Goal: Task Accomplishment & Management: Complete application form

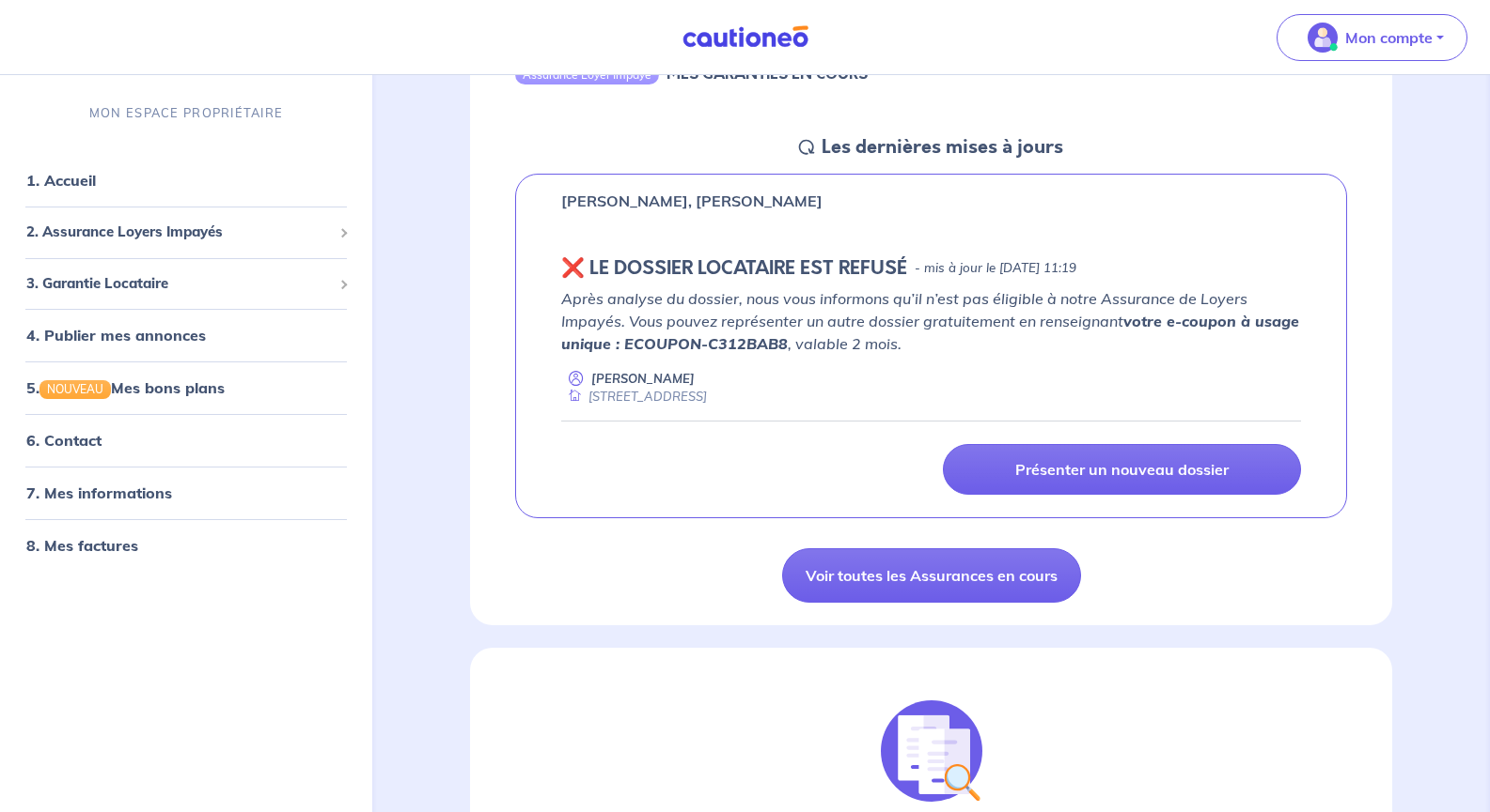
scroll to position [231, 0]
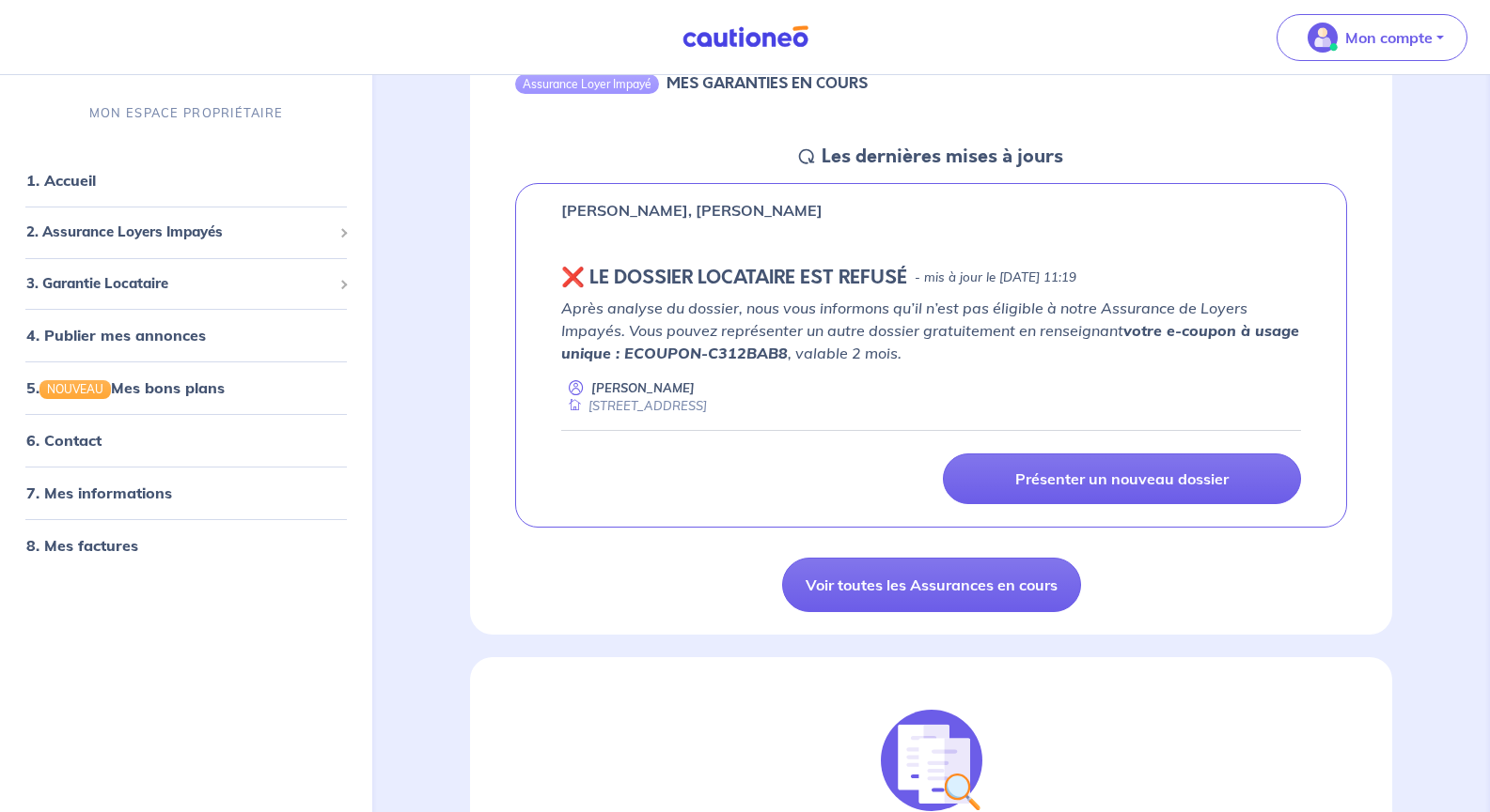
click at [652, 355] on strong "votre e-coupon à usage unique : ECOUPON-C312BAB8" at bounding box center [930, 342] width 738 height 41
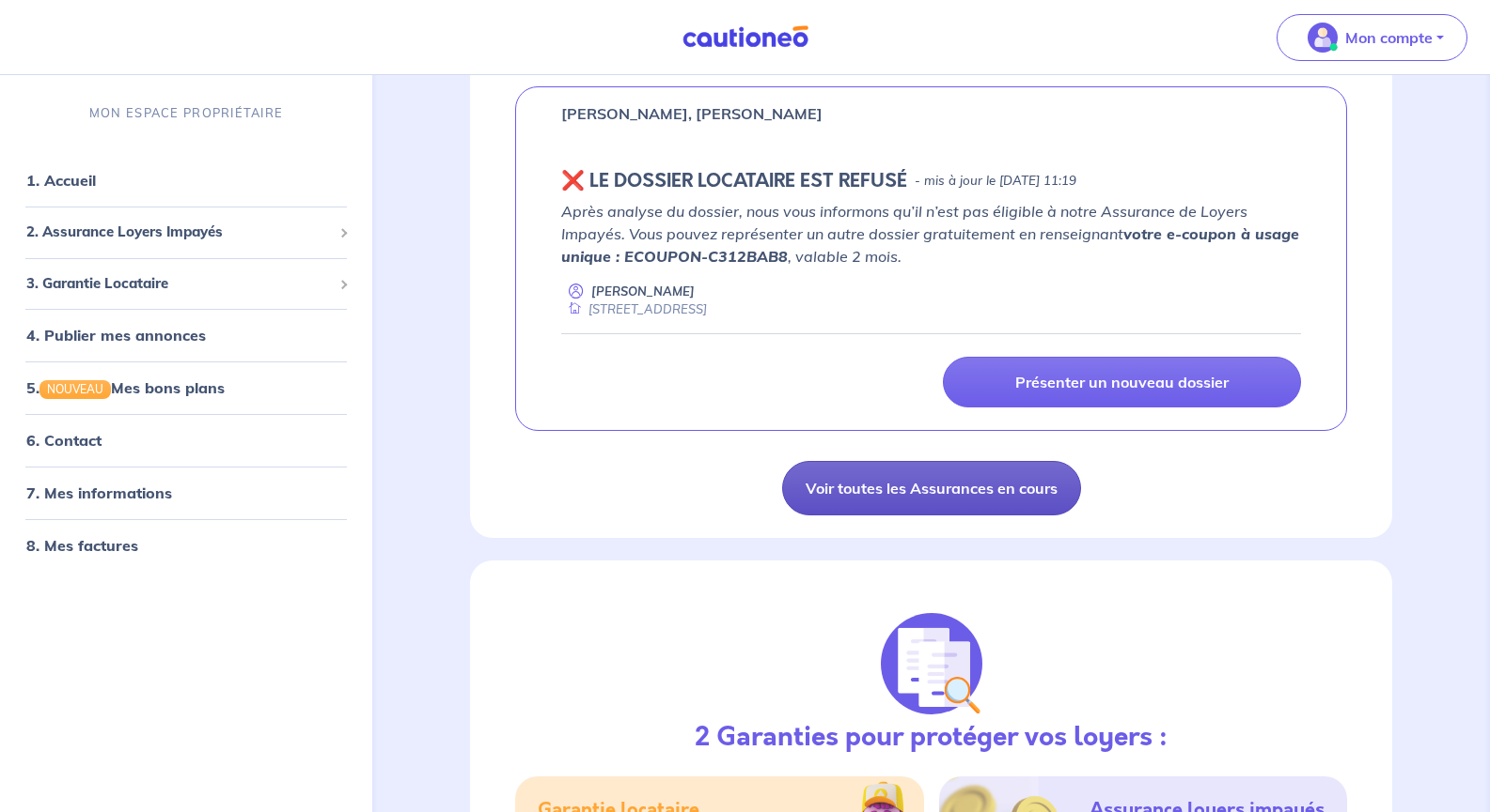
scroll to position [328, 0]
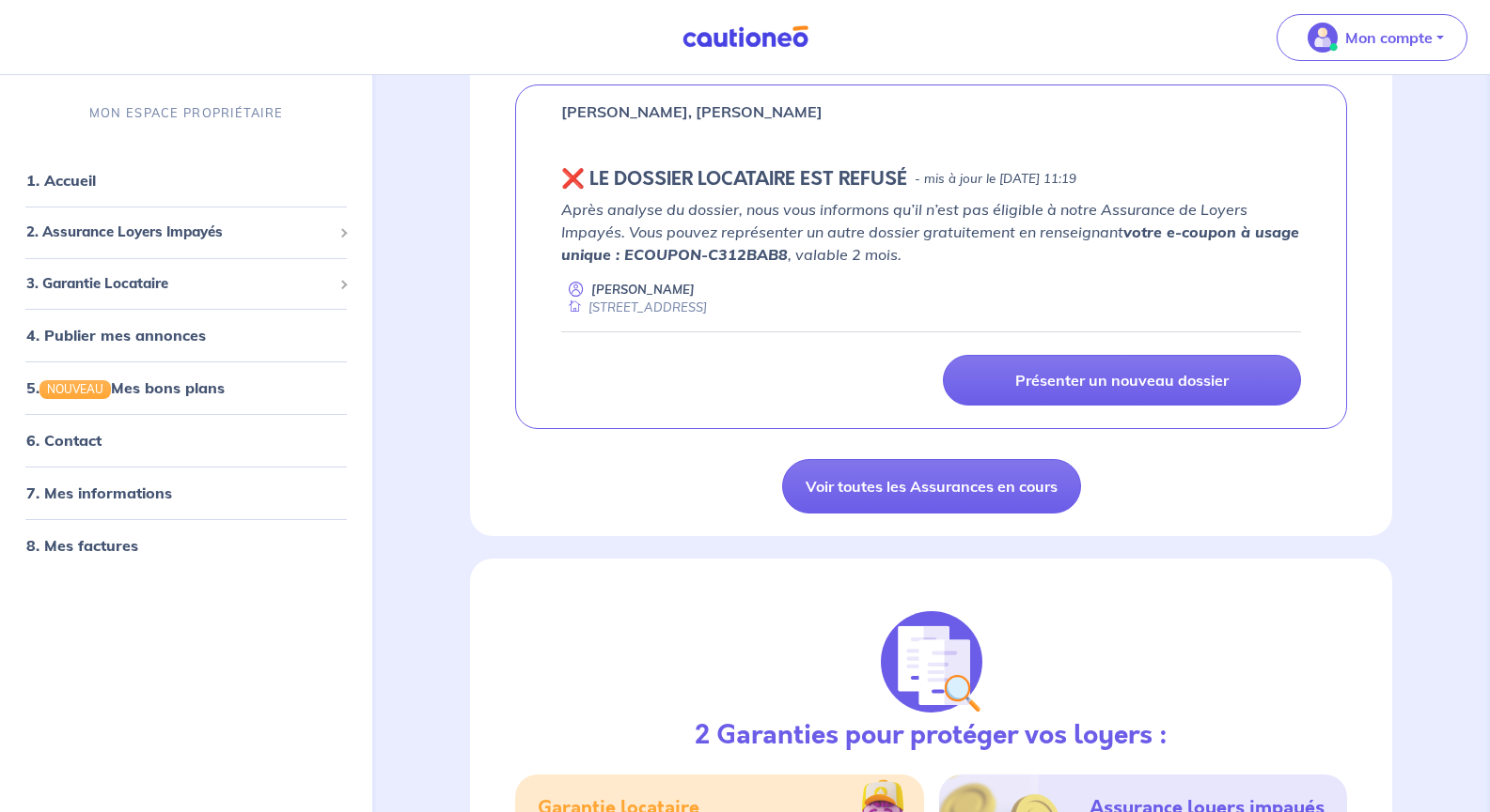
click at [630, 247] on strong "votre e-coupon à usage unique : ECOUPON-C312BAB8" at bounding box center [930, 243] width 738 height 41
drag, startPoint x: 623, startPoint y: 252, endPoint x: 781, endPoint y: 247, distance: 158.1
click at [781, 247] on strong "votre e-coupon à usage unique : ECOUPON-C312BAB8" at bounding box center [930, 243] width 738 height 41
copy strong "ECOUPON-C312BAB8"
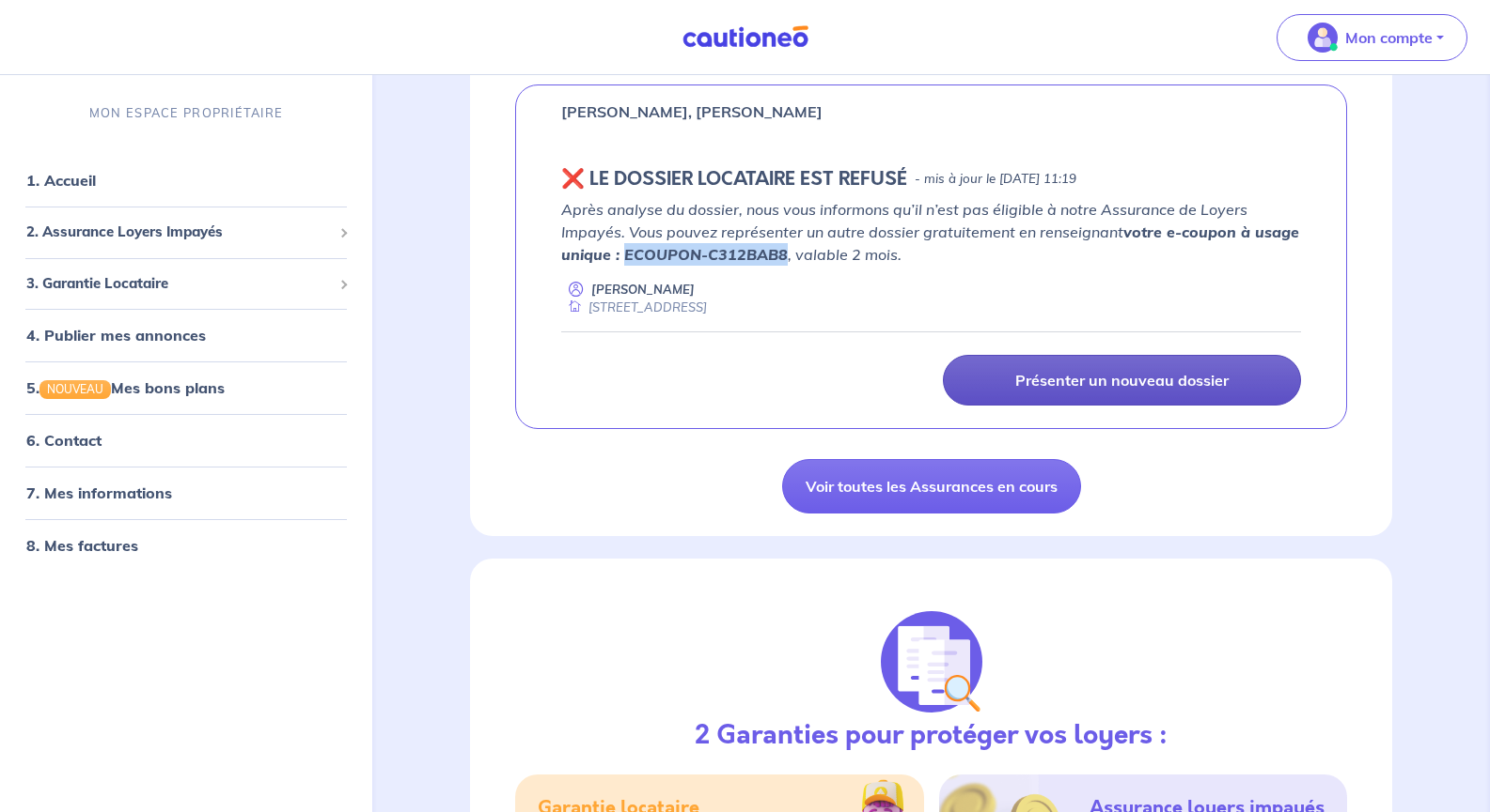
click at [1161, 383] on p "Présenter un nouveau dossier" at bounding box center [1121, 380] width 213 height 19
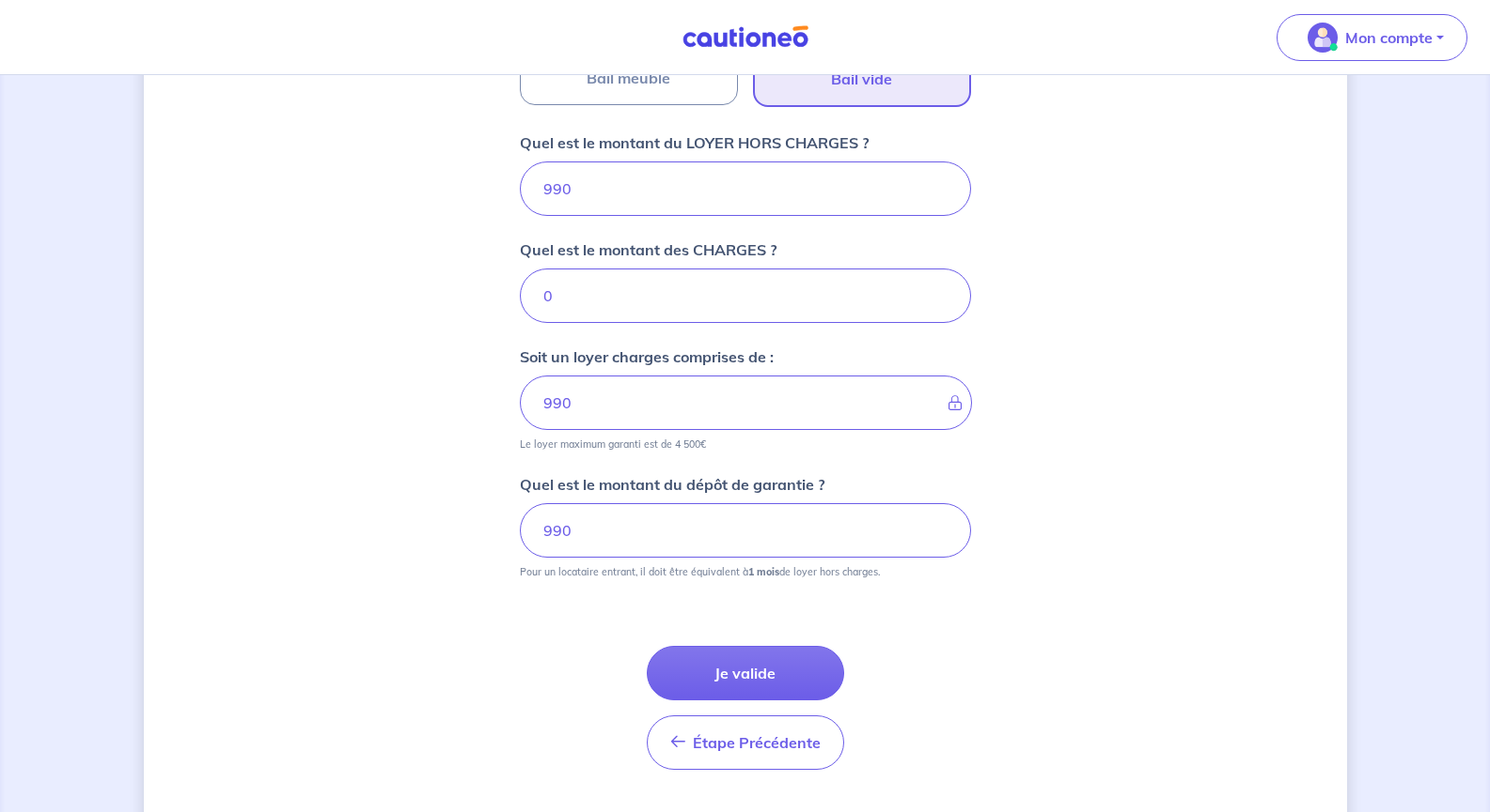
scroll to position [763, 0]
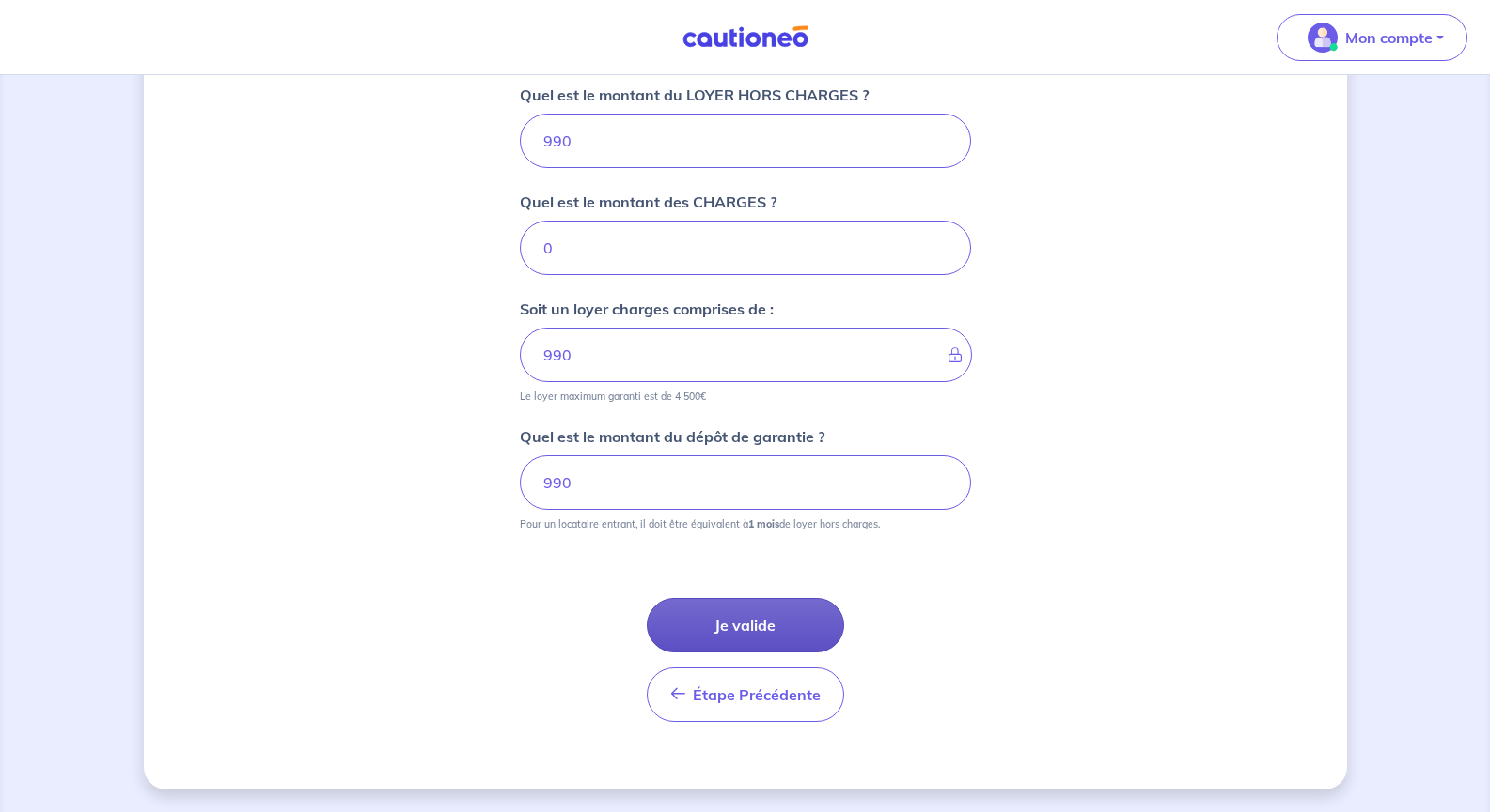
click at [696, 614] on button "Je valide" at bounding box center [745, 625] width 197 height 55
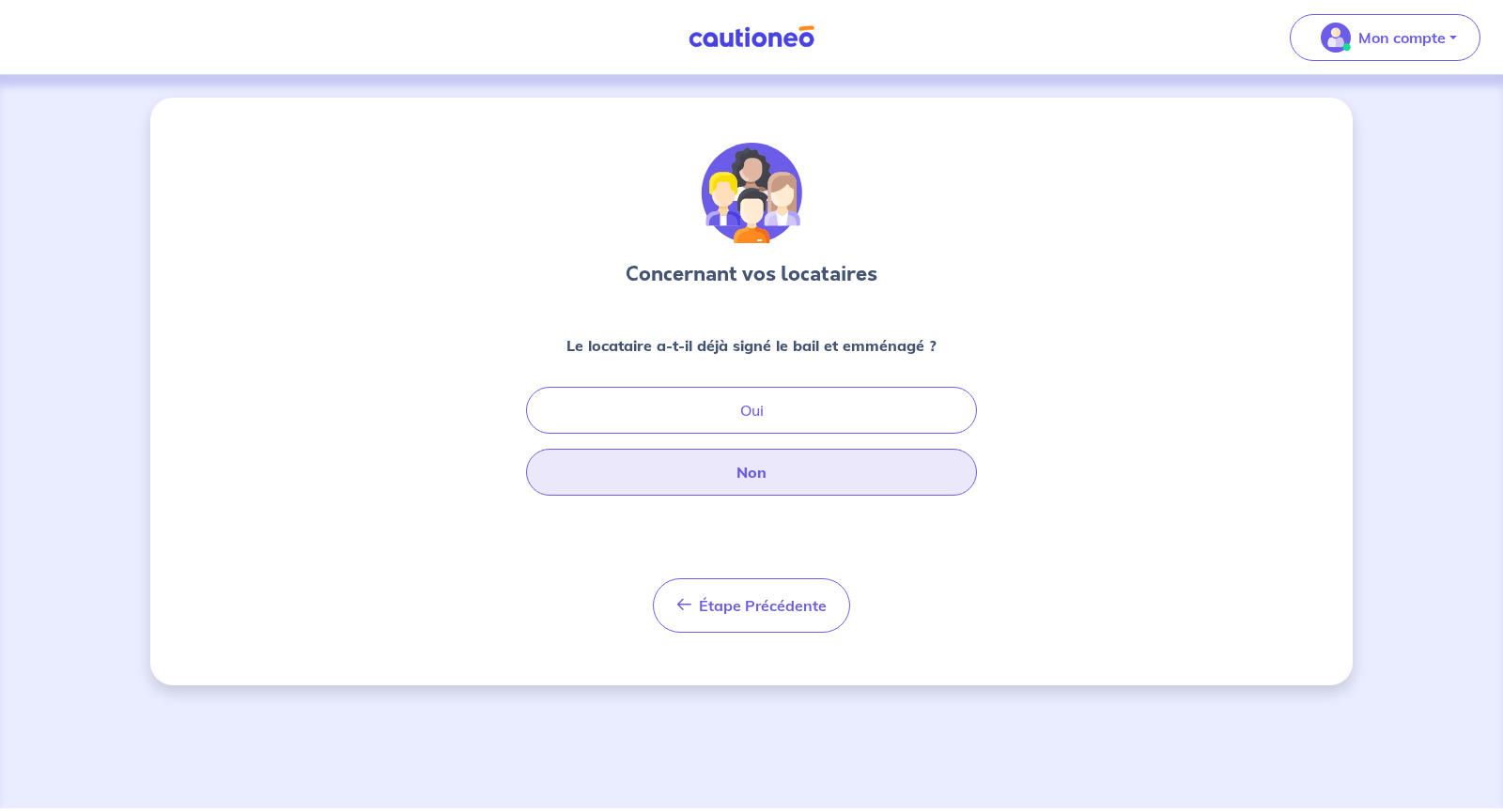
click at [757, 490] on button "Non" at bounding box center [751, 472] width 451 height 47
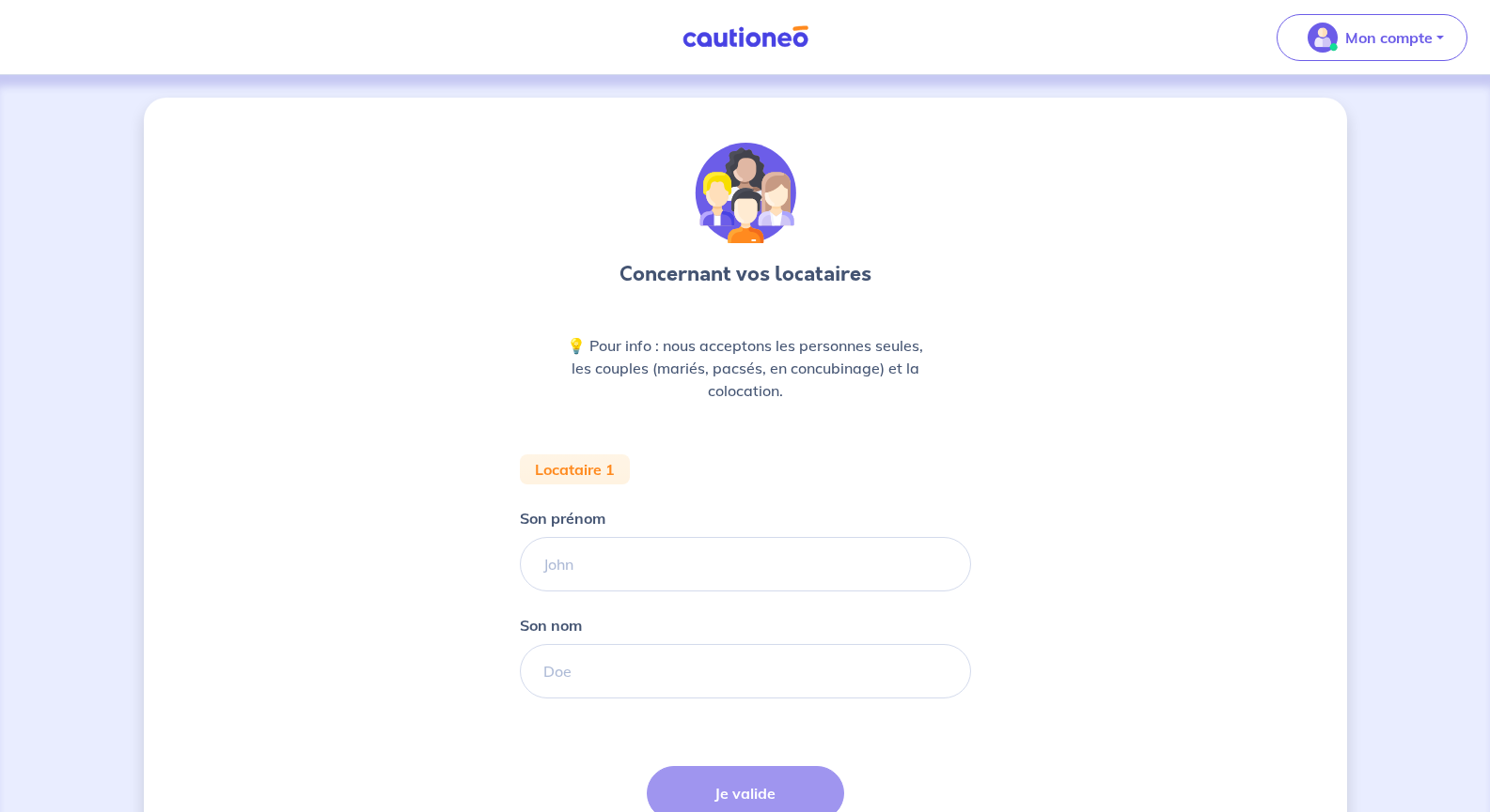
click at [635, 534] on div "Son prénom" at bounding box center [745, 549] width 451 height 85
click at [618, 551] on input "Son prénom" at bounding box center [745, 565] width 451 height 55
type input "Neila"
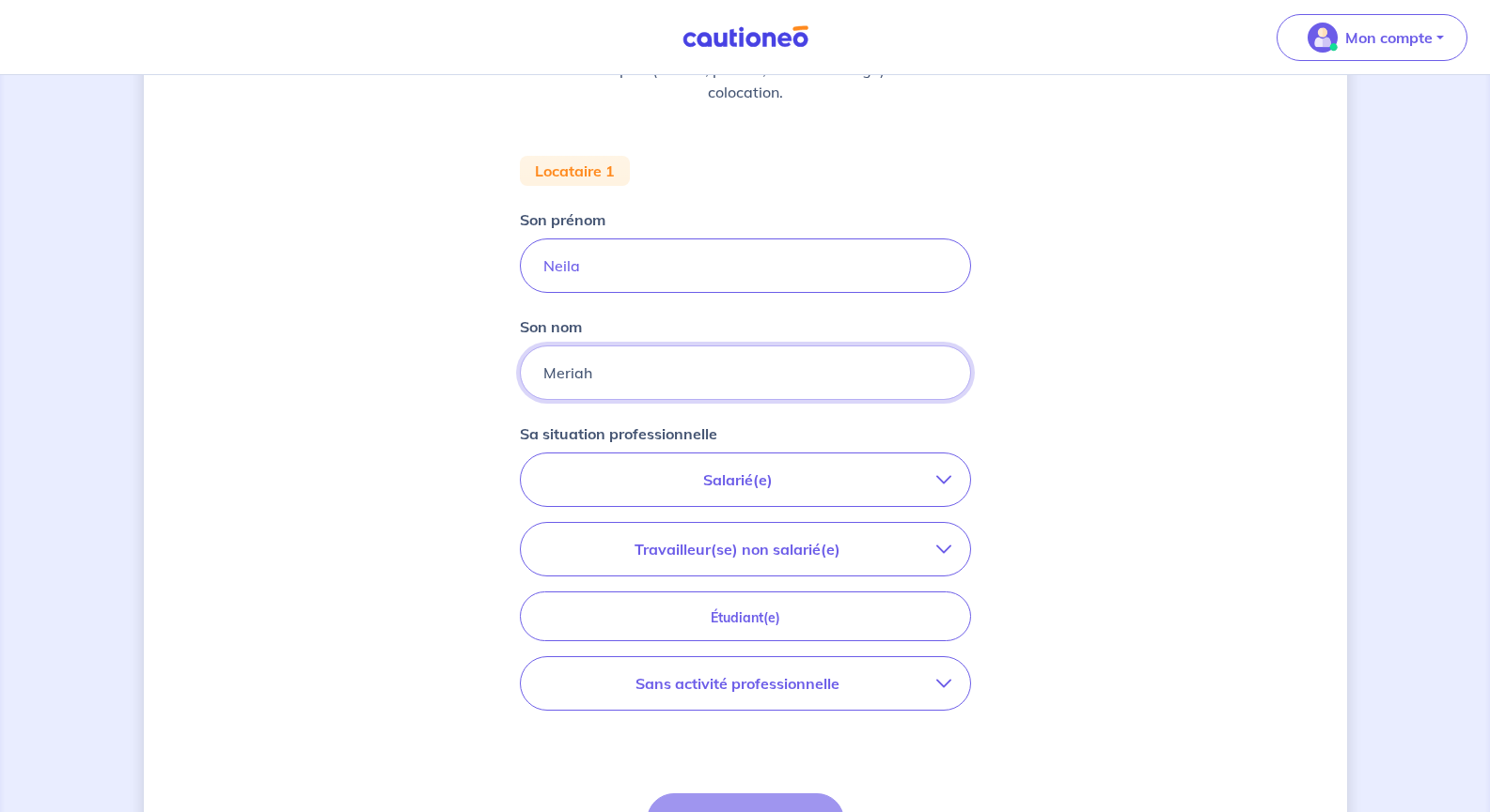
scroll to position [300, 0]
type input "Meriah"
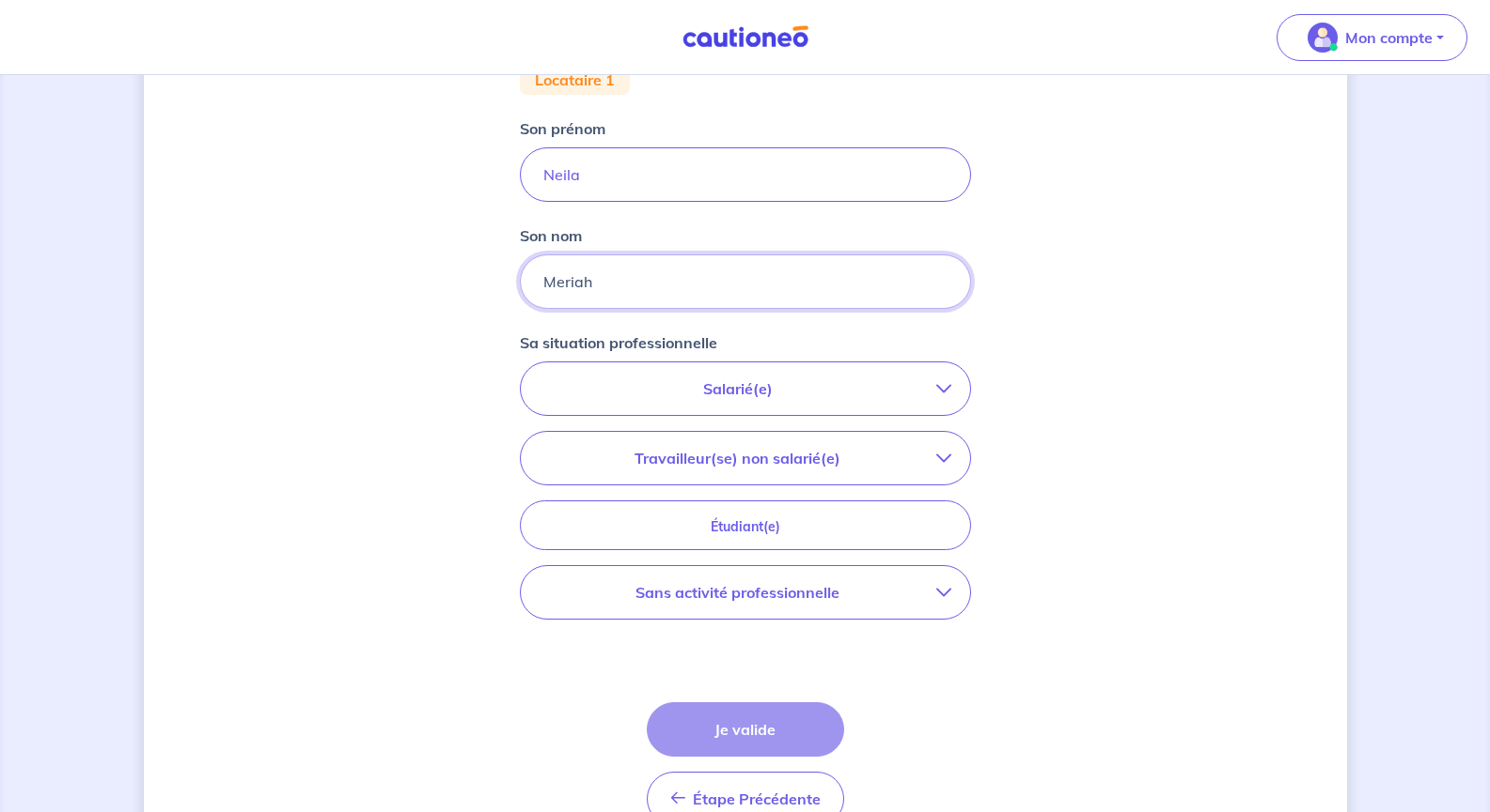
scroll to position [391, 0]
click at [766, 577] on button "Sans activité professionnelle" at bounding box center [745, 592] width 449 height 53
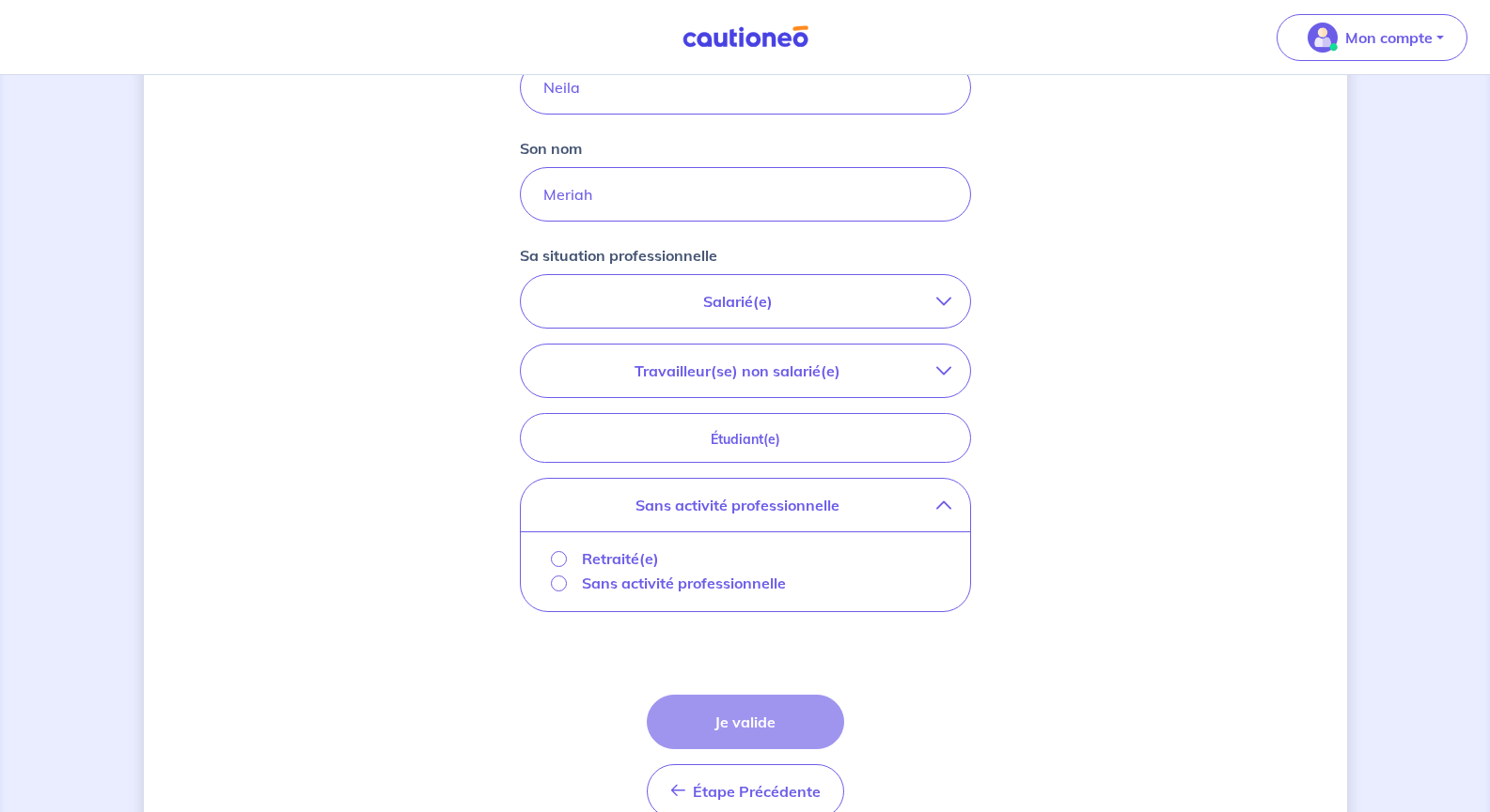
scroll to position [478, 0]
click at [588, 585] on p "Sans activité professionnelle" at bounding box center [683, 581] width 204 height 22
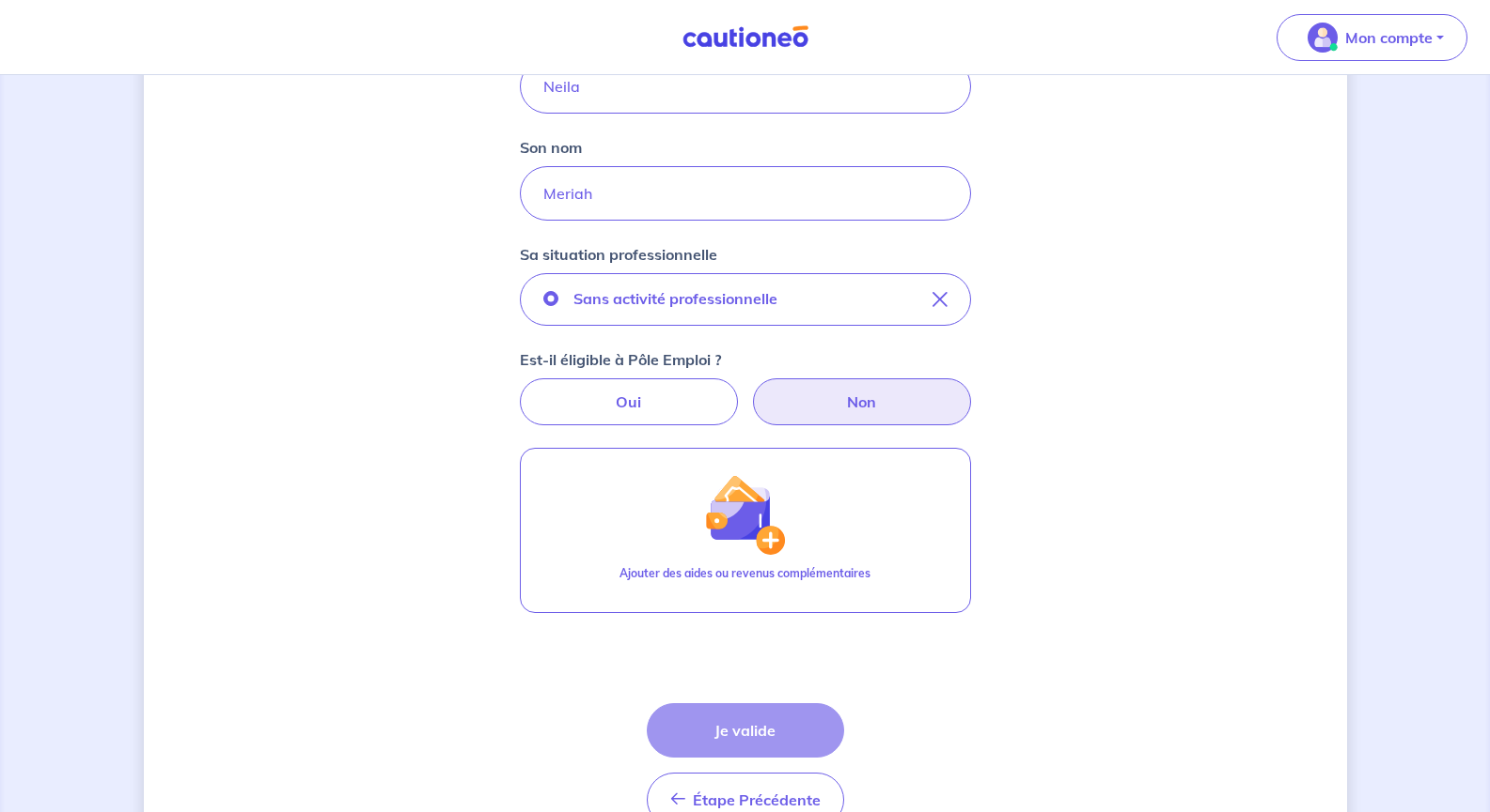
click at [846, 401] on label "Non" at bounding box center [861, 402] width 218 height 47
click at [751, 391] on input "Non" at bounding box center [745, 384] width 12 height 12
radio input "true"
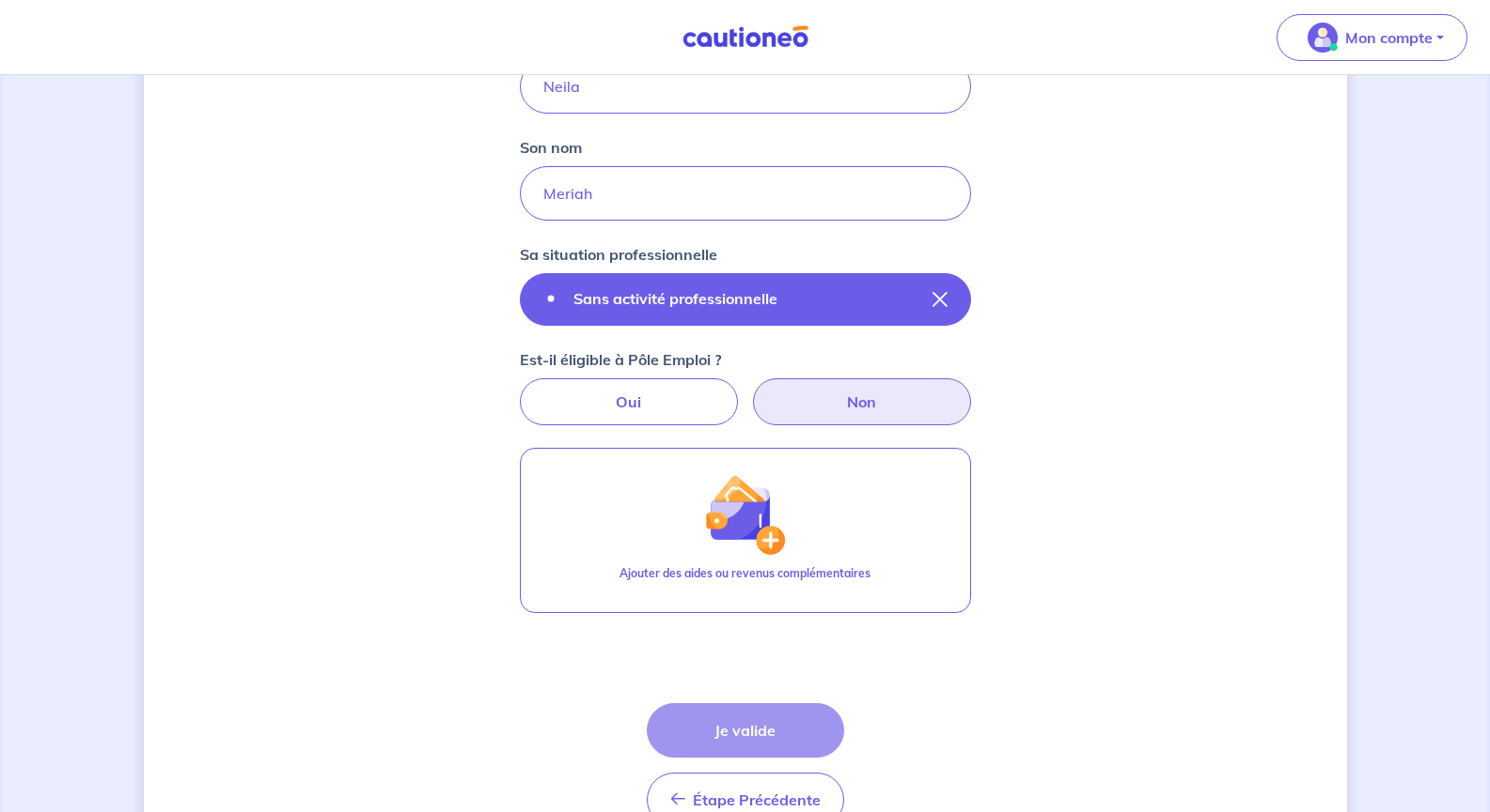
click at [854, 318] on button "Sans activité professionnelle" at bounding box center [745, 300] width 451 height 53
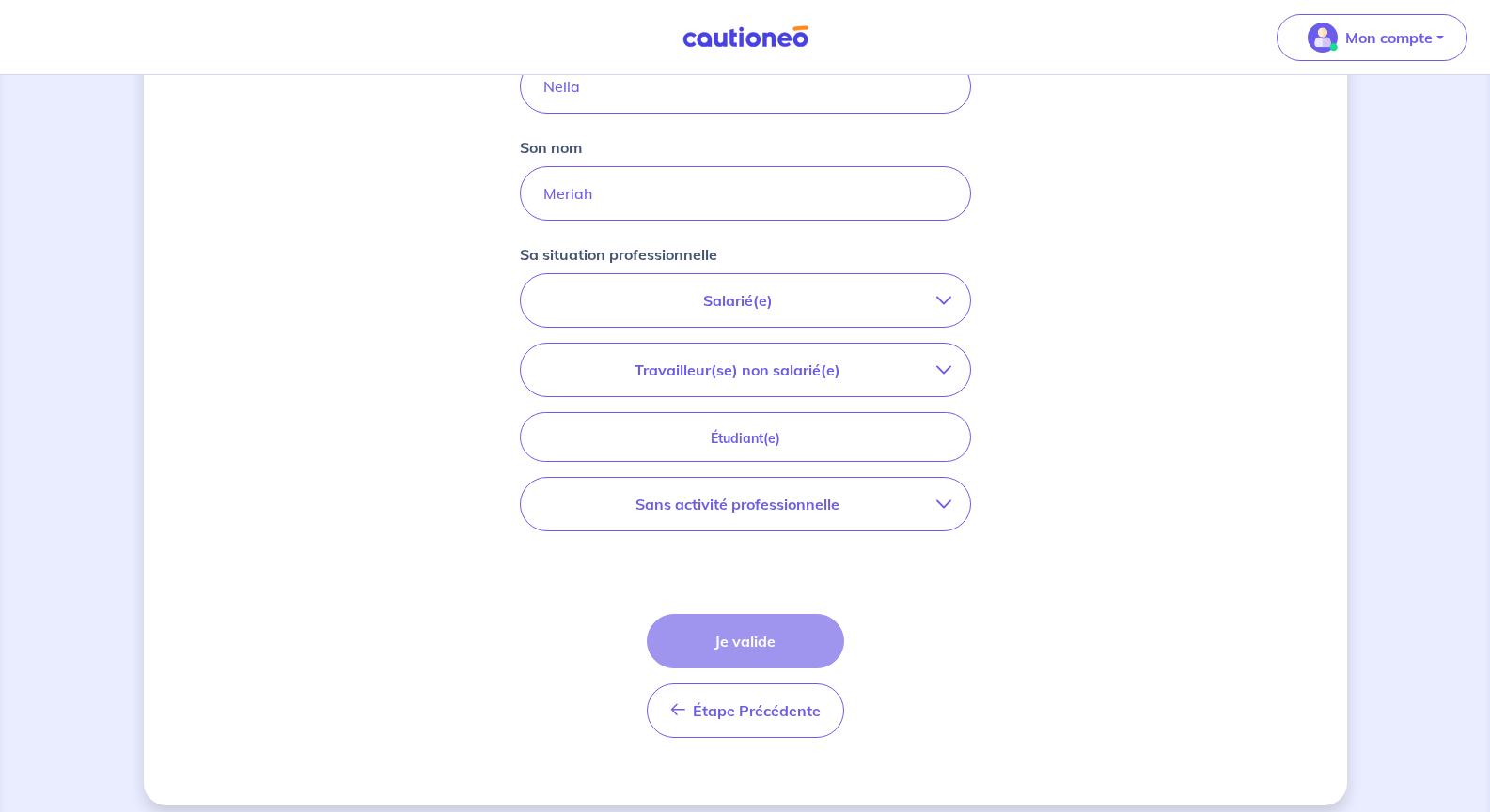
click at [889, 377] on p "Travailleur(se) non salarié(e)" at bounding box center [738, 369] width 397 height 22
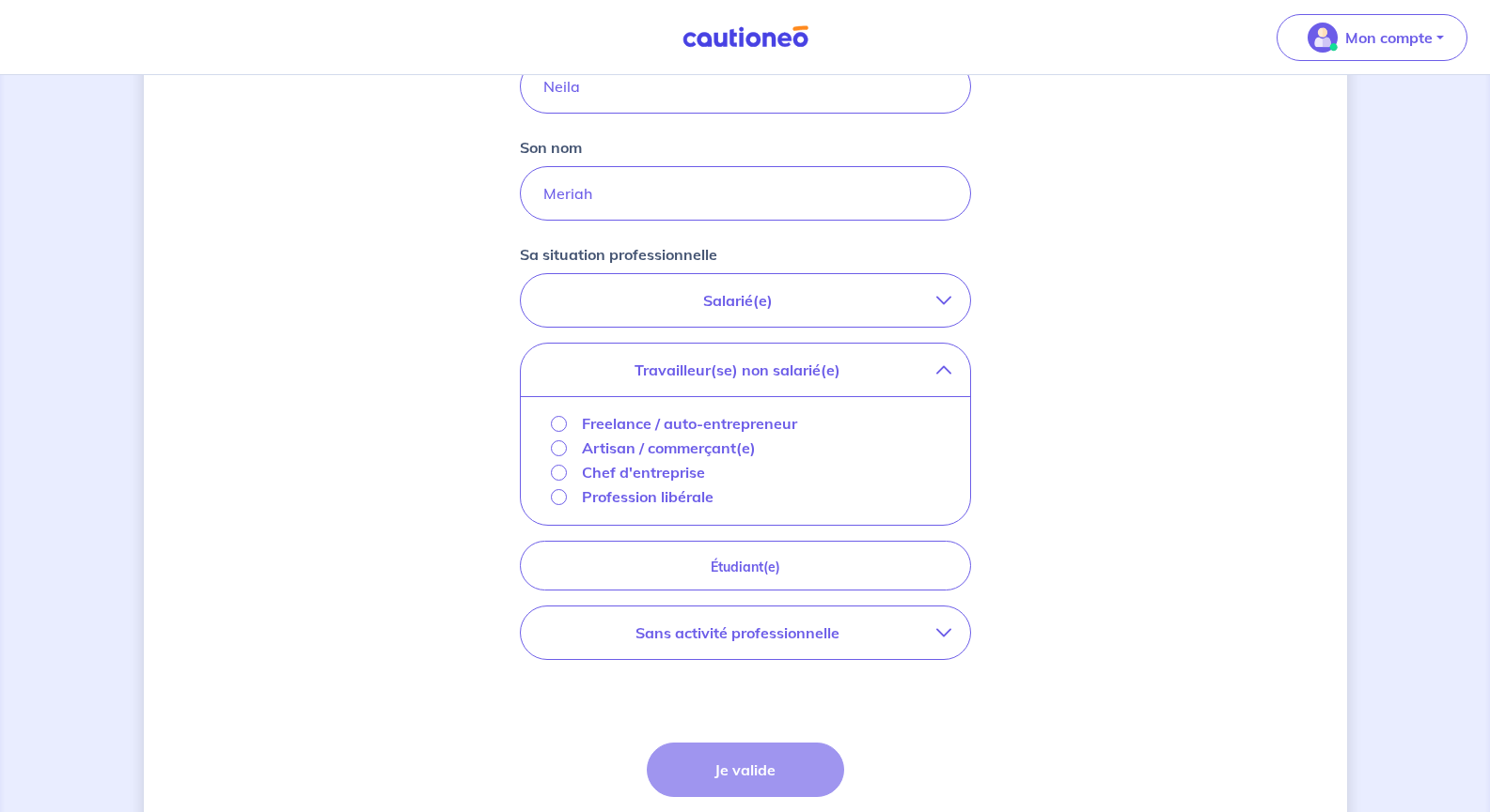
click at [889, 377] on p "Travailleur(se) non salarié(e)" at bounding box center [738, 369] width 397 height 22
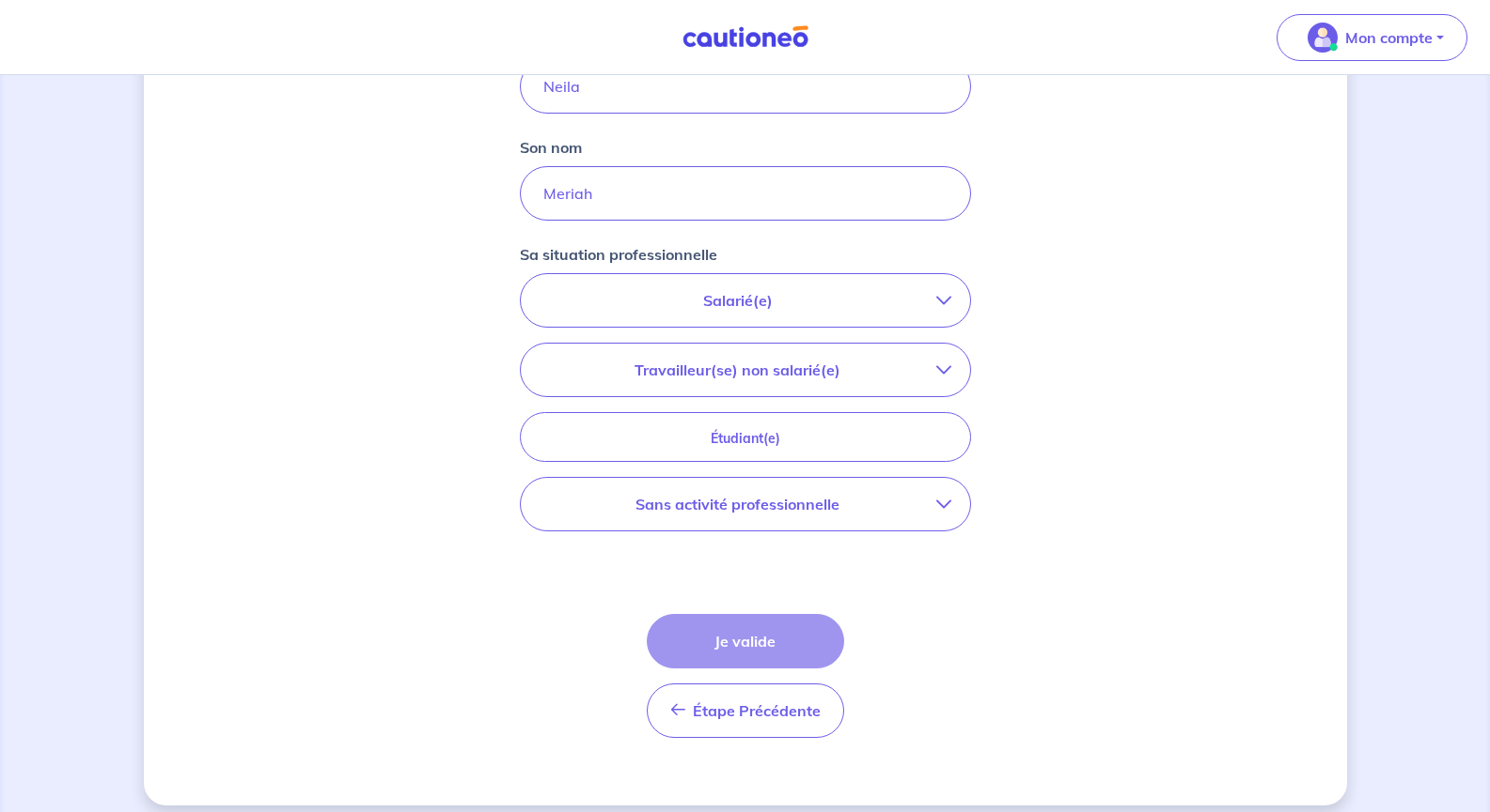
click at [879, 364] on p "Travailleur(se) non salarié(e)" at bounding box center [738, 369] width 397 height 22
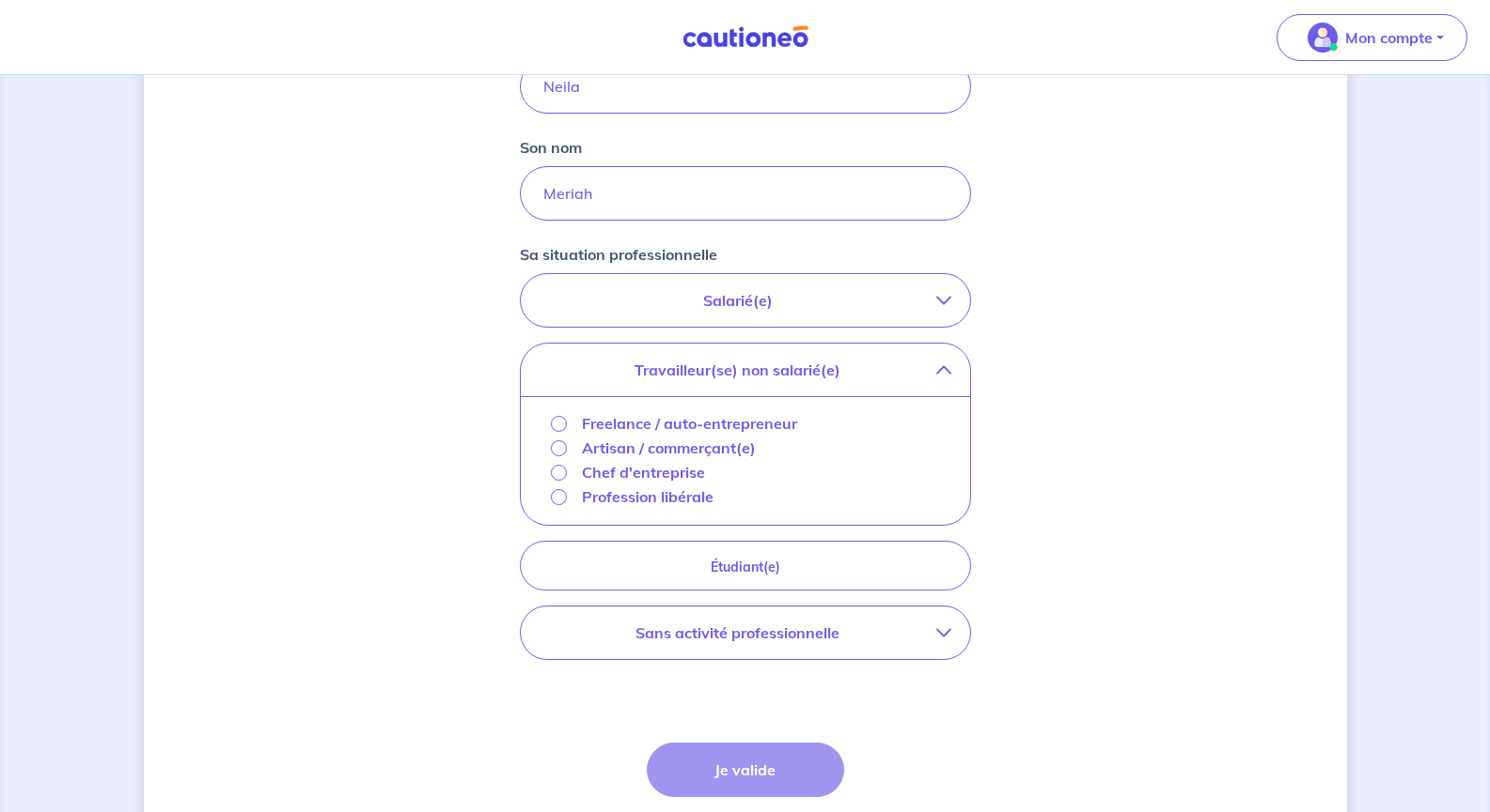
click at [879, 364] on p "Travailleur(se) non salarié(e)" at bounding box center [738, 369] width 397 height 22
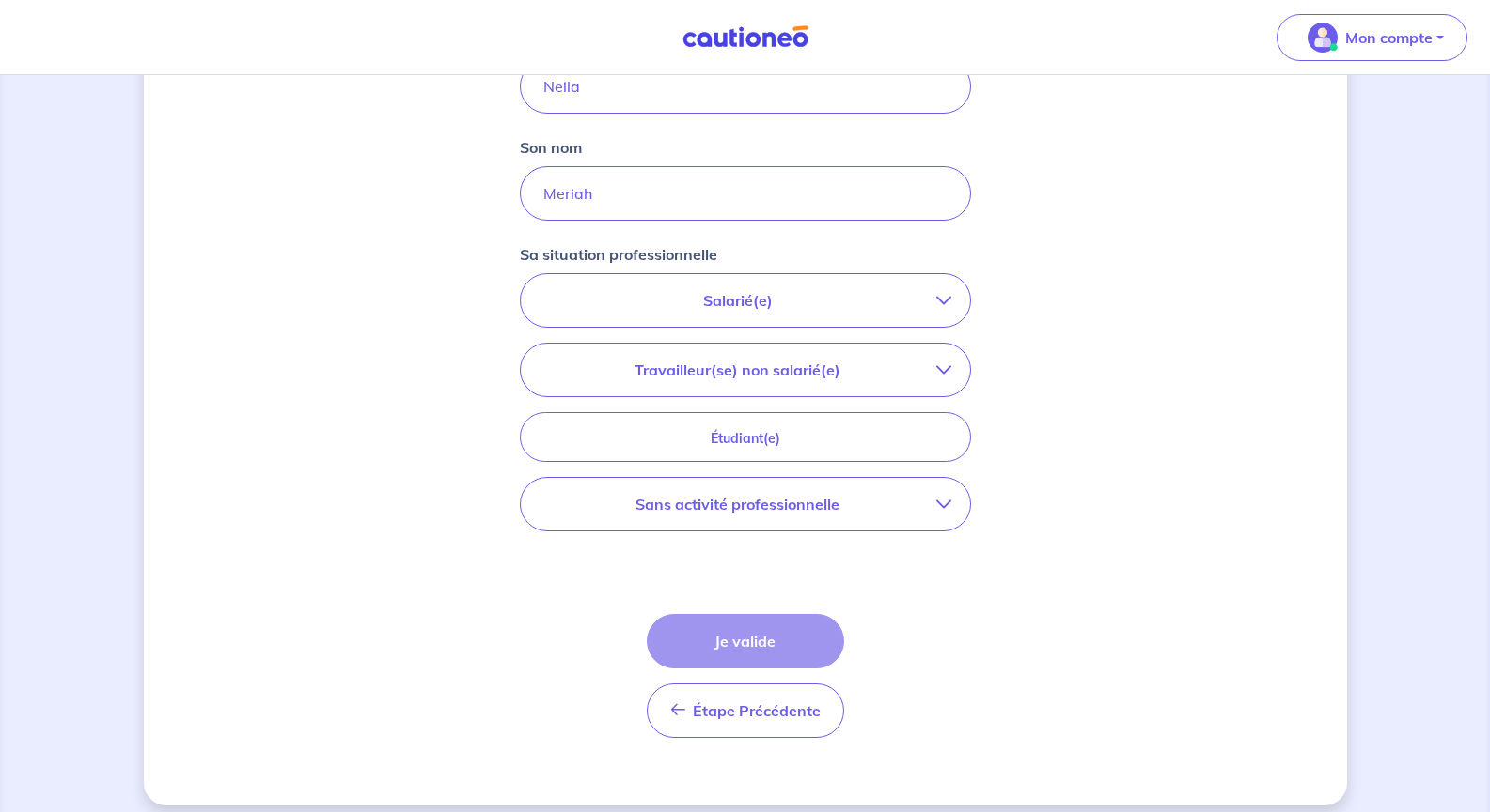
click at [764, 506] on p "Sans activité professionnelle" at bounding box center [738, 504] width 397 height 22
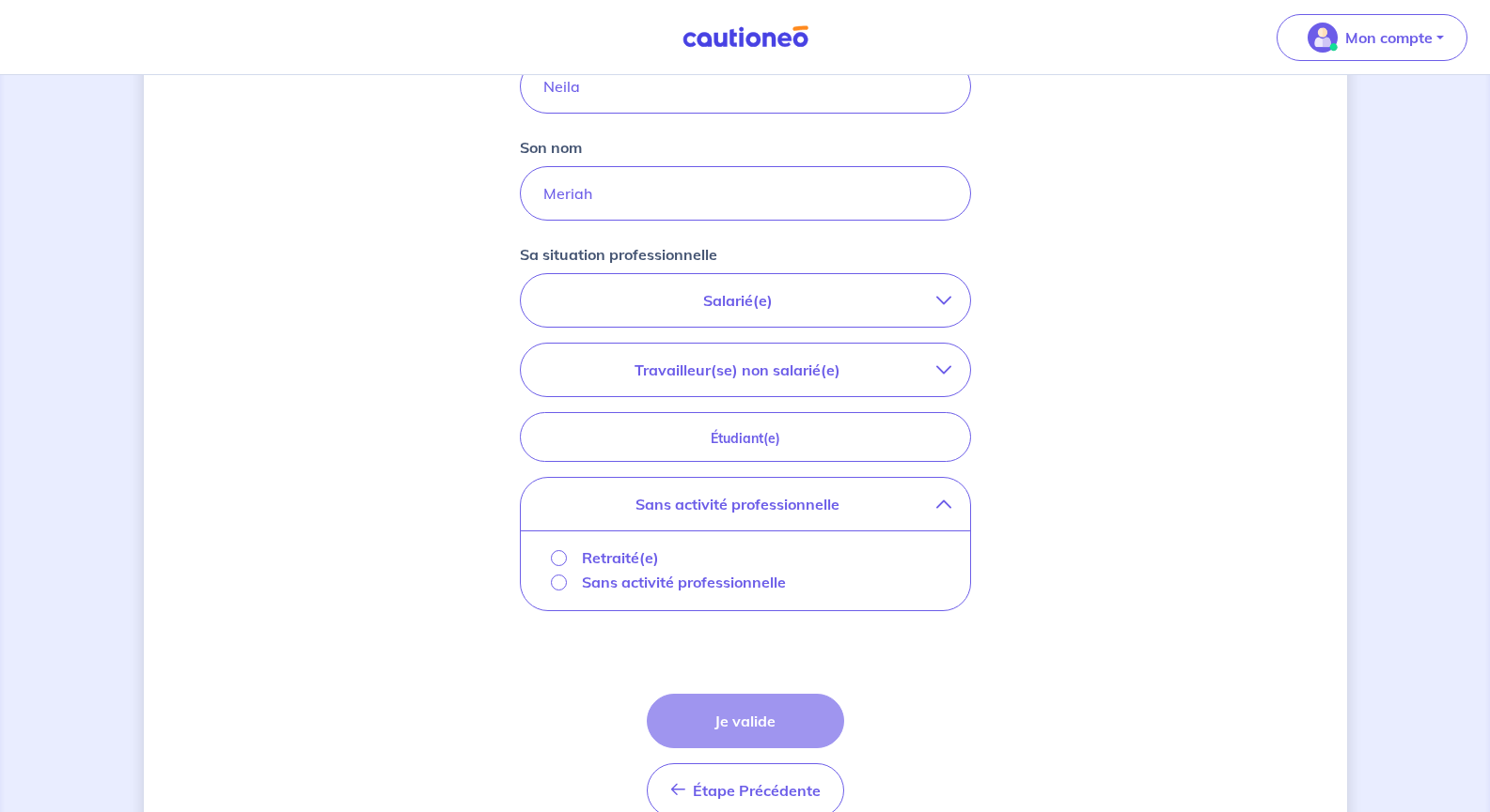
click at [575, 587] on div "Sans activité professionnelle" at bounding box center [668, 581] width 236 height 22
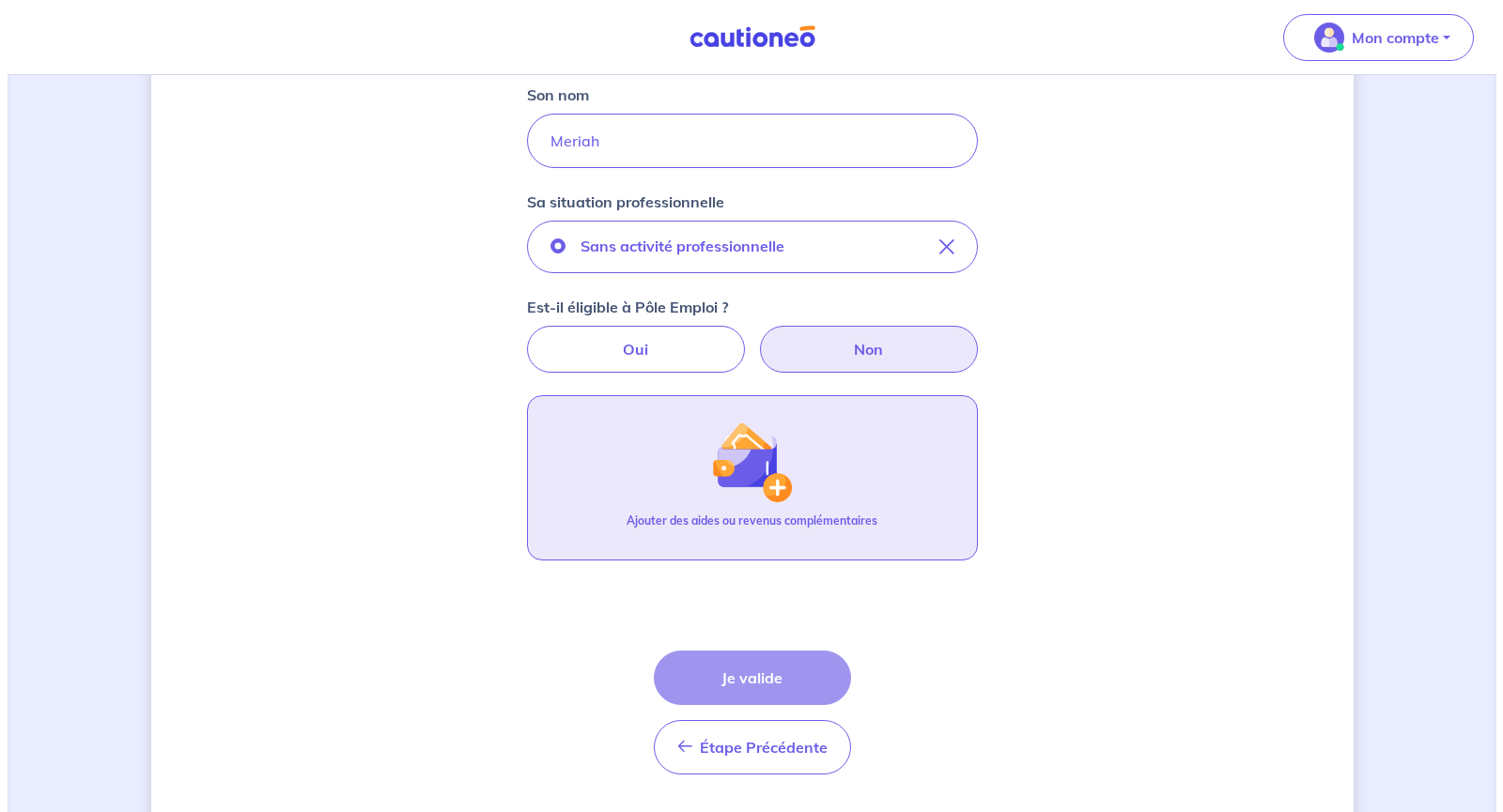
scroll to position [525, 0]
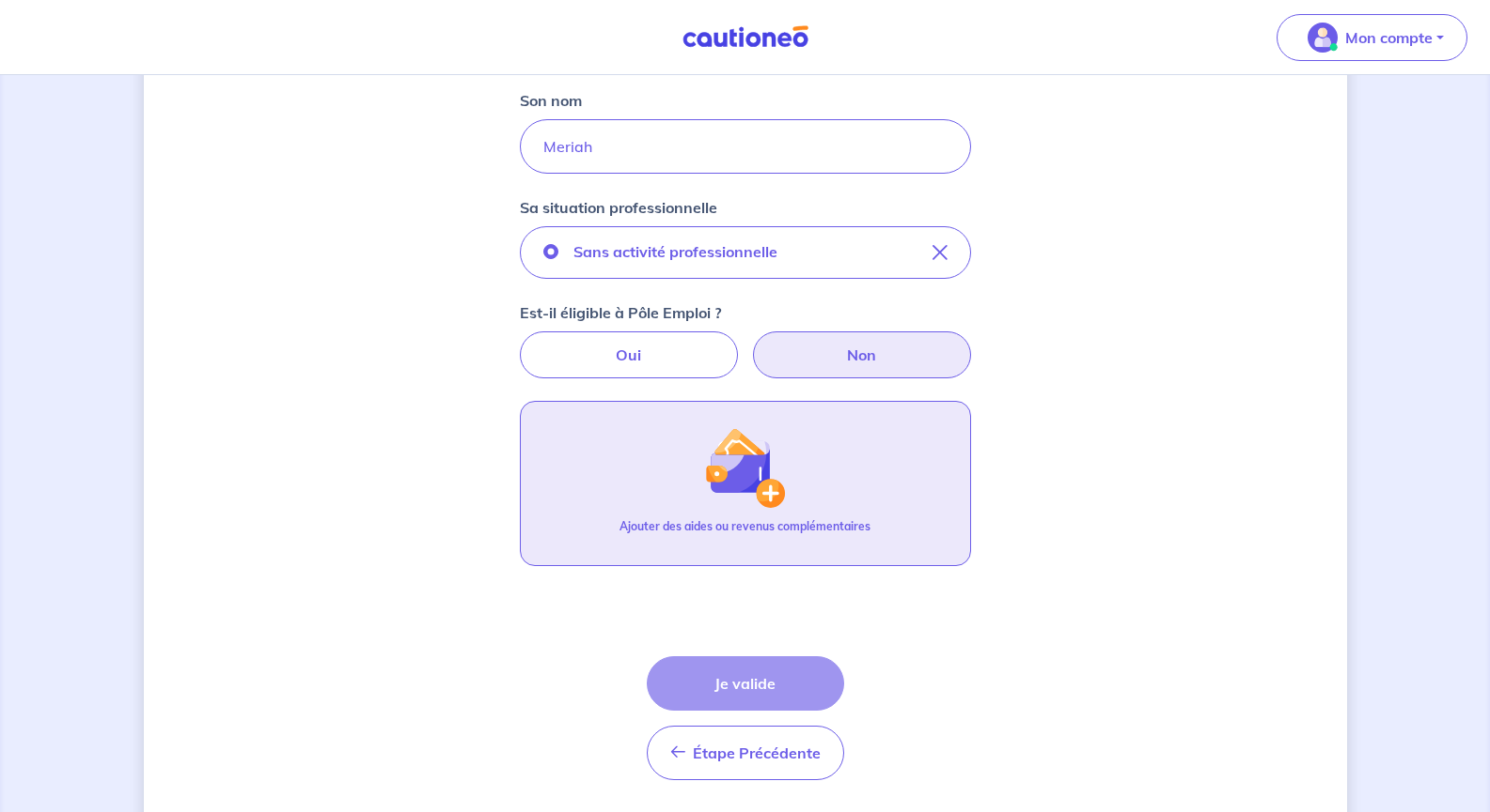
click at [793, 452] on button "Ajouter des aides ou revenus complémentaires" at bounding box center [745, 483] width 451 height 165
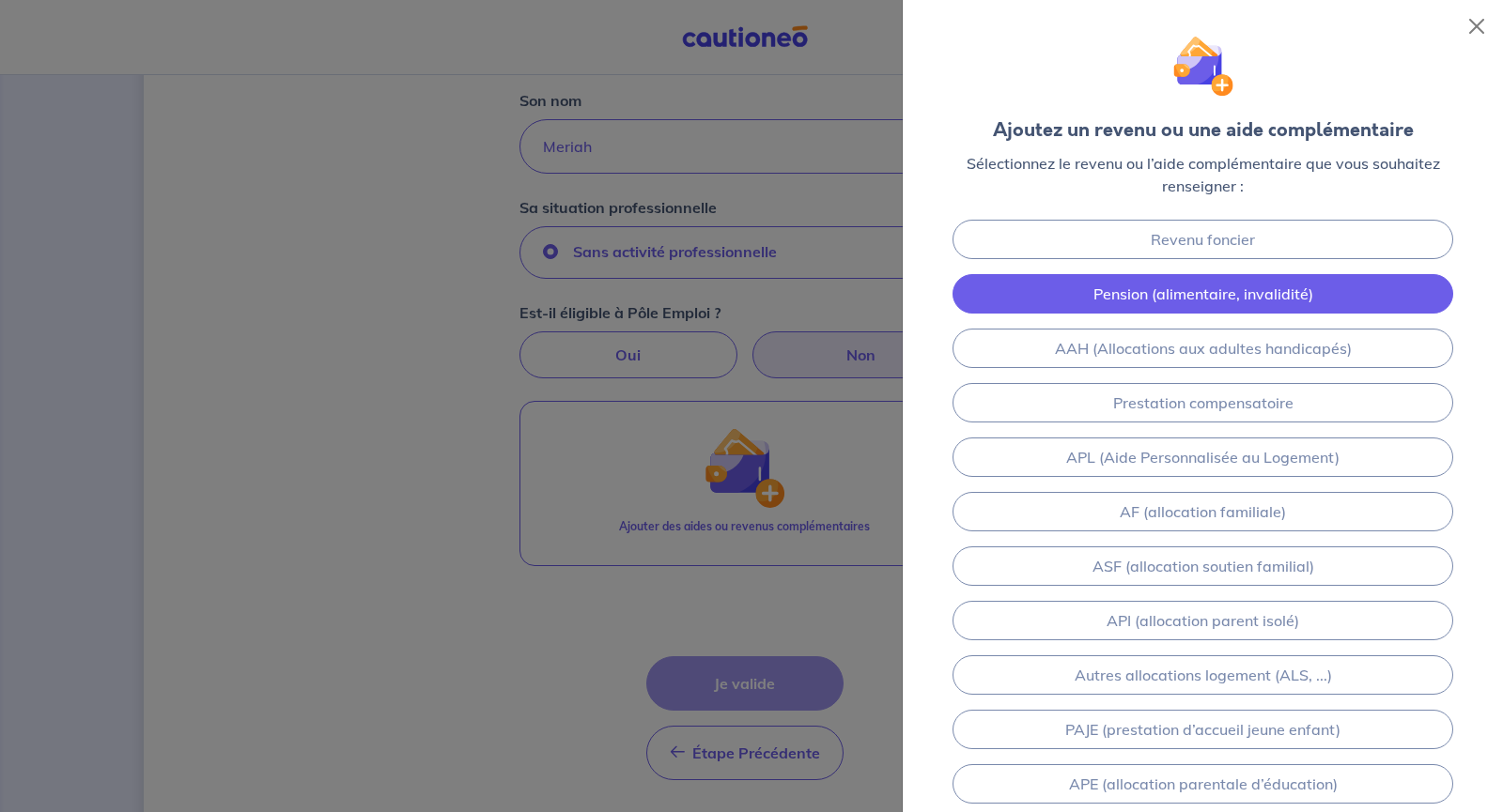
click at [1302, 303] on link "Pension (alimentaire, invalidité)" at bounding box center [1203, 294] width 500 height 39
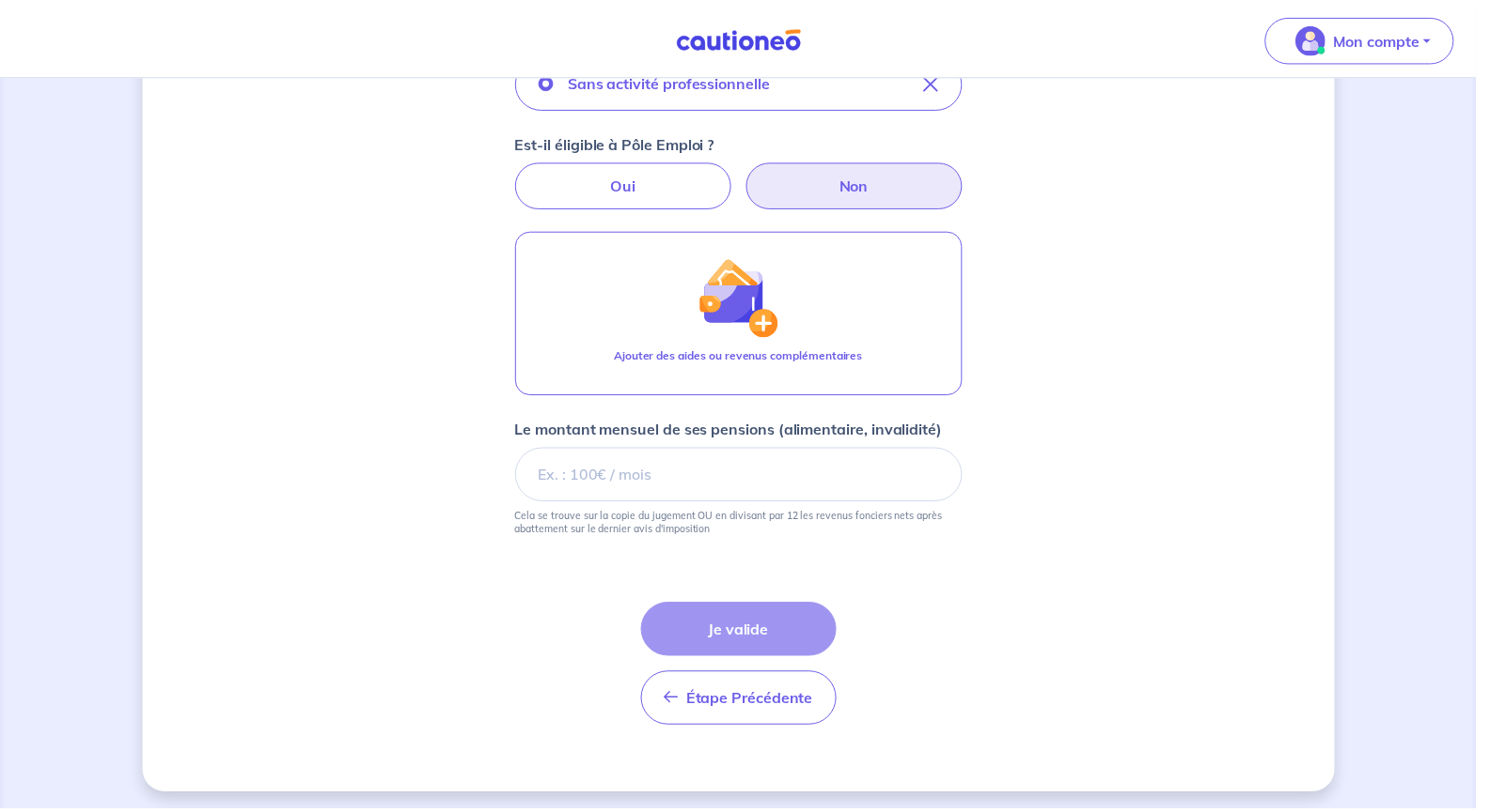
scroll to position [702, 0]
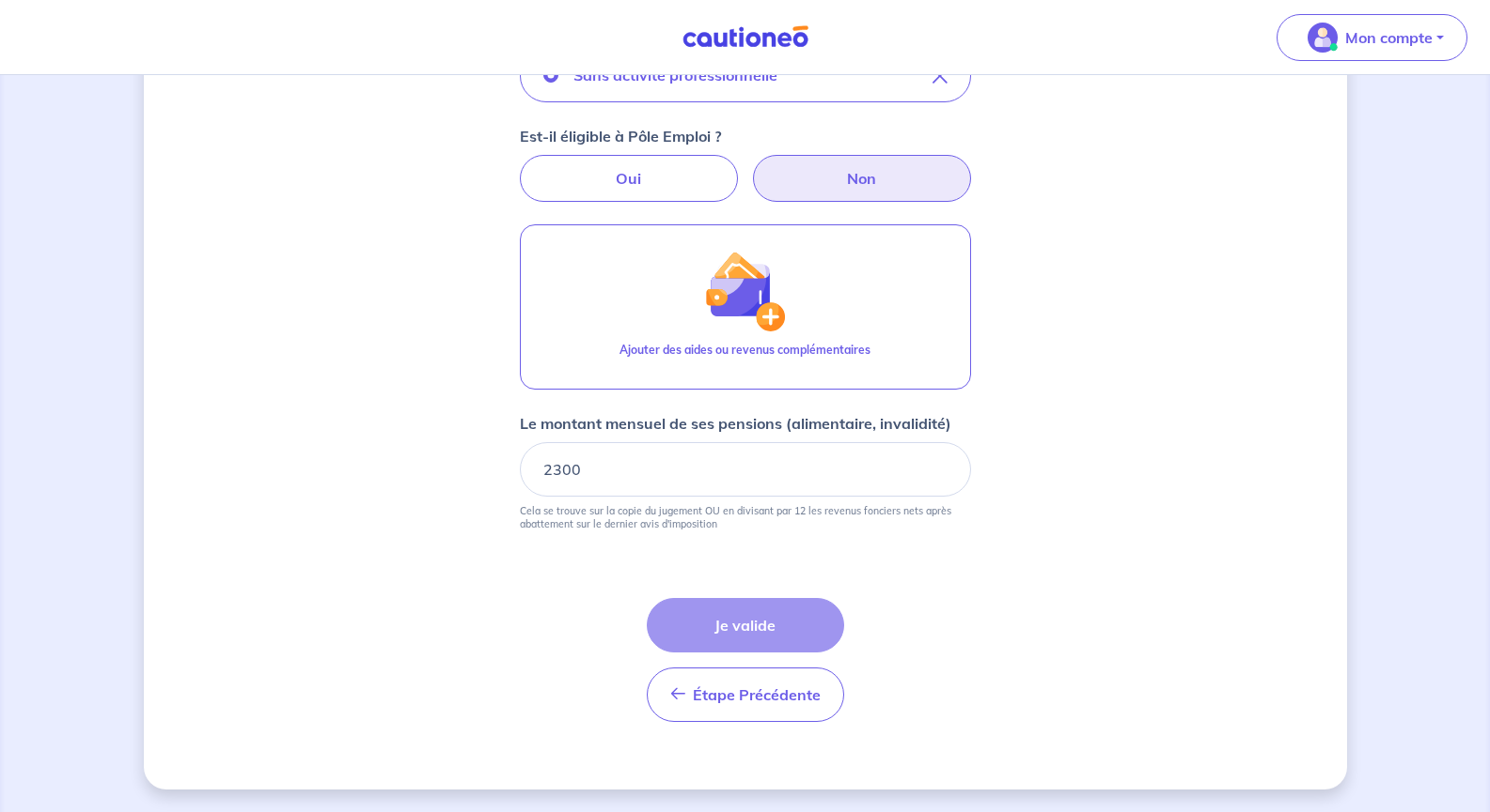
click at [746, 631] on div "Étape Précédente Précédent Je valide Je valide" at bounding box center [745, 660] width 197 height 124
click at [725, 451] on input "2300" at bounding box center [745, 470] width 451 height 55
click at [719, 628] on div "Étape Précédente Précédent Je valide Je valide" at bounding box center [745, 660] width 197 height 124
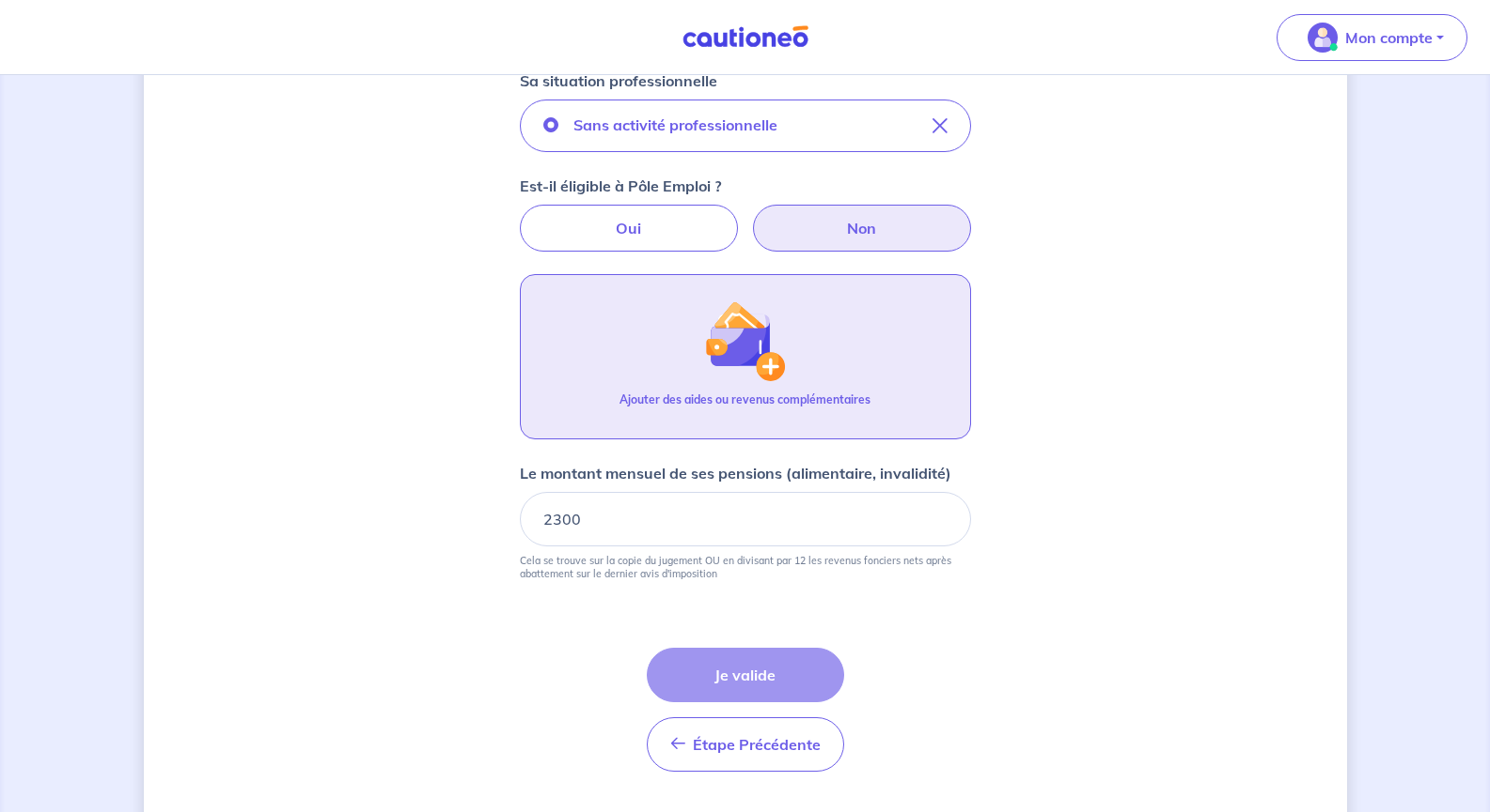
scroll to position [651, 0]
click at [814, 338] on button "Ajouter des aides ou revenus complémentaires" at bounding box center [745, 358] width 451 height 165
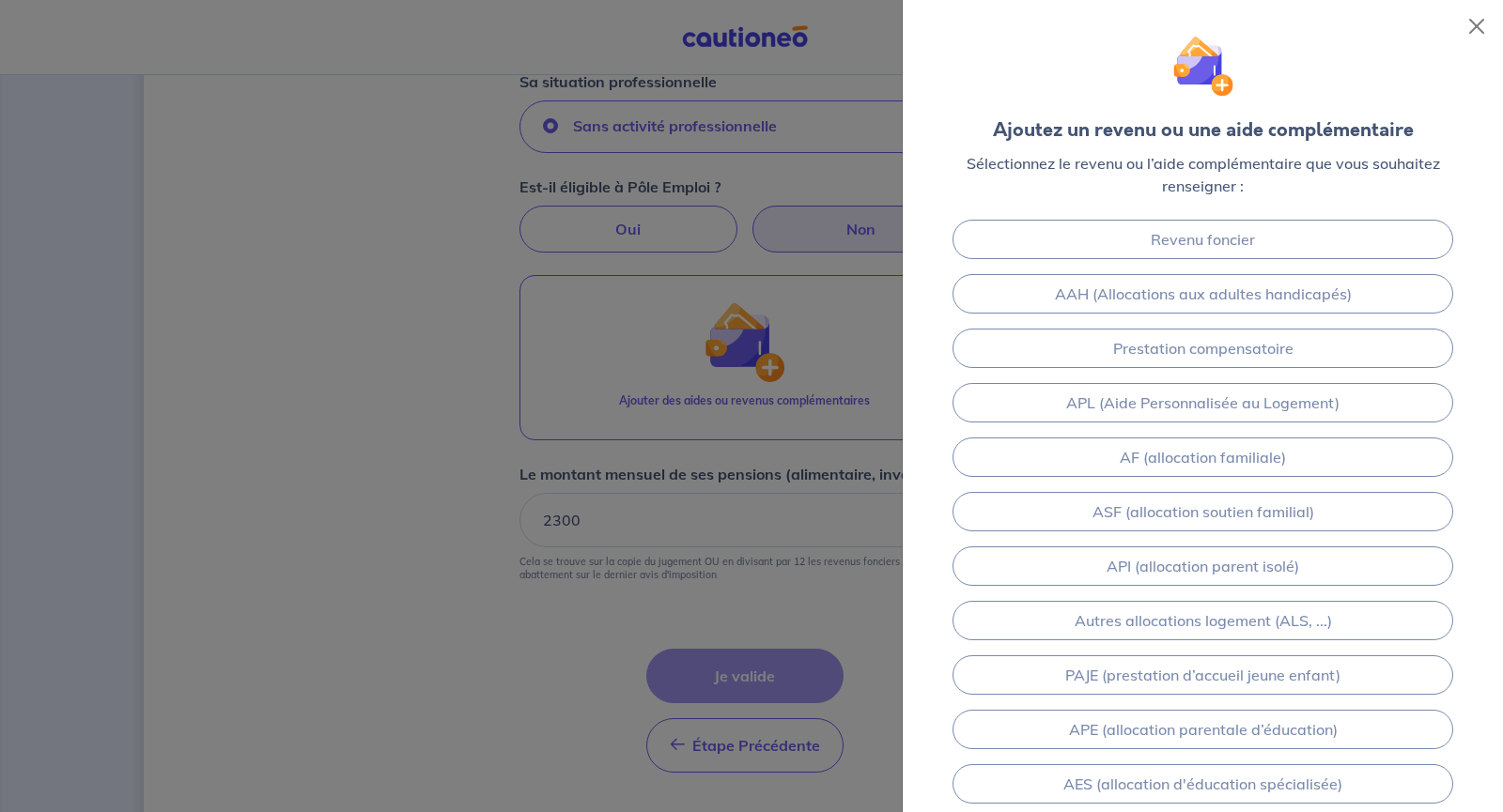
click at [795, 595] on div at bounding box center [752, 406] width 1503 height 812
click at [842, 646] on div at bounding box center [752, 406] width 1503 height 812
click at [1462, 23] on button "Close" at bounding box center [1477, 26] width 30 height 30
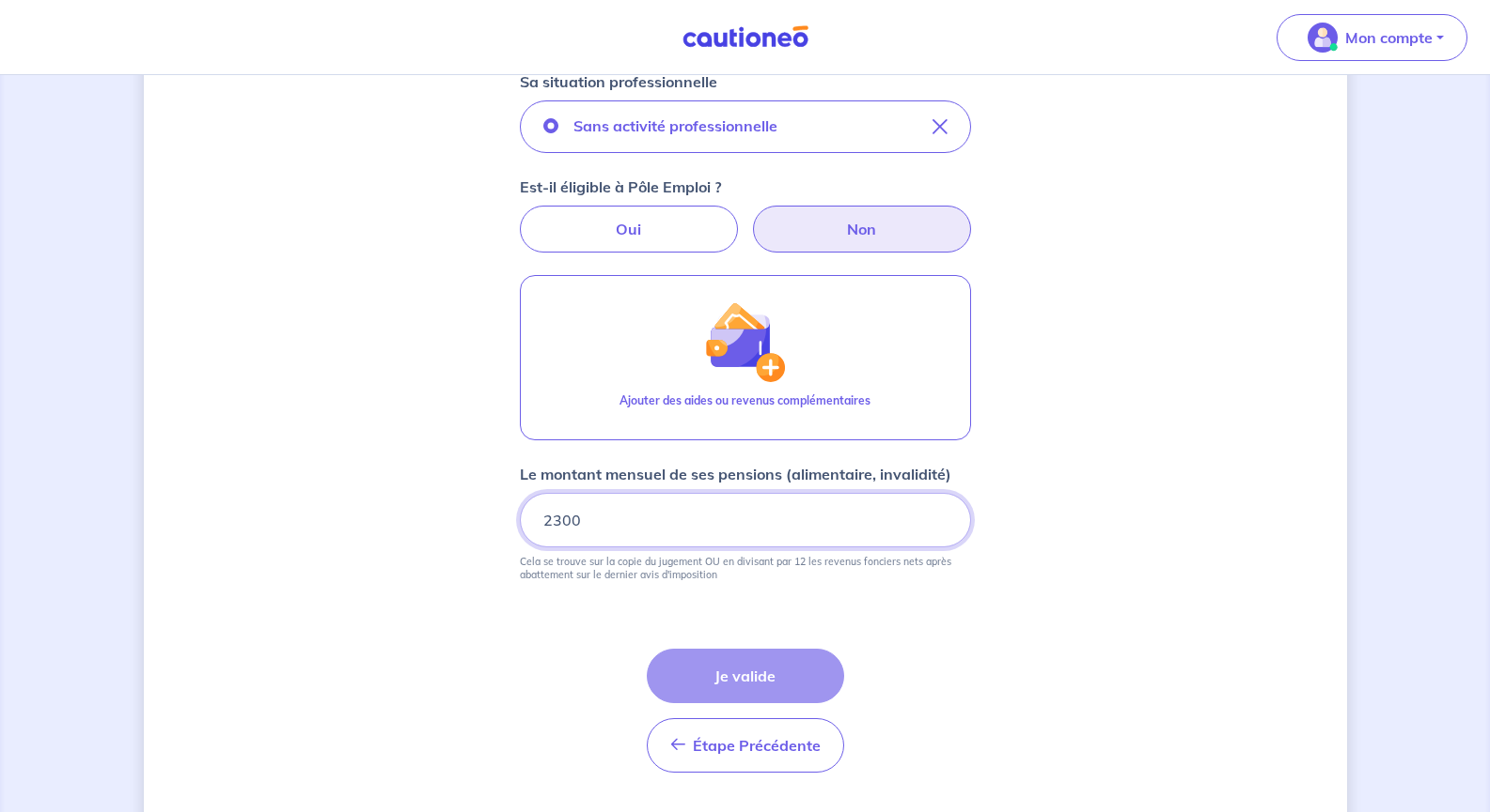
click at [666, 500] on input "2300" at bounding box center [745, 521] width 451 height 55
type input "2"
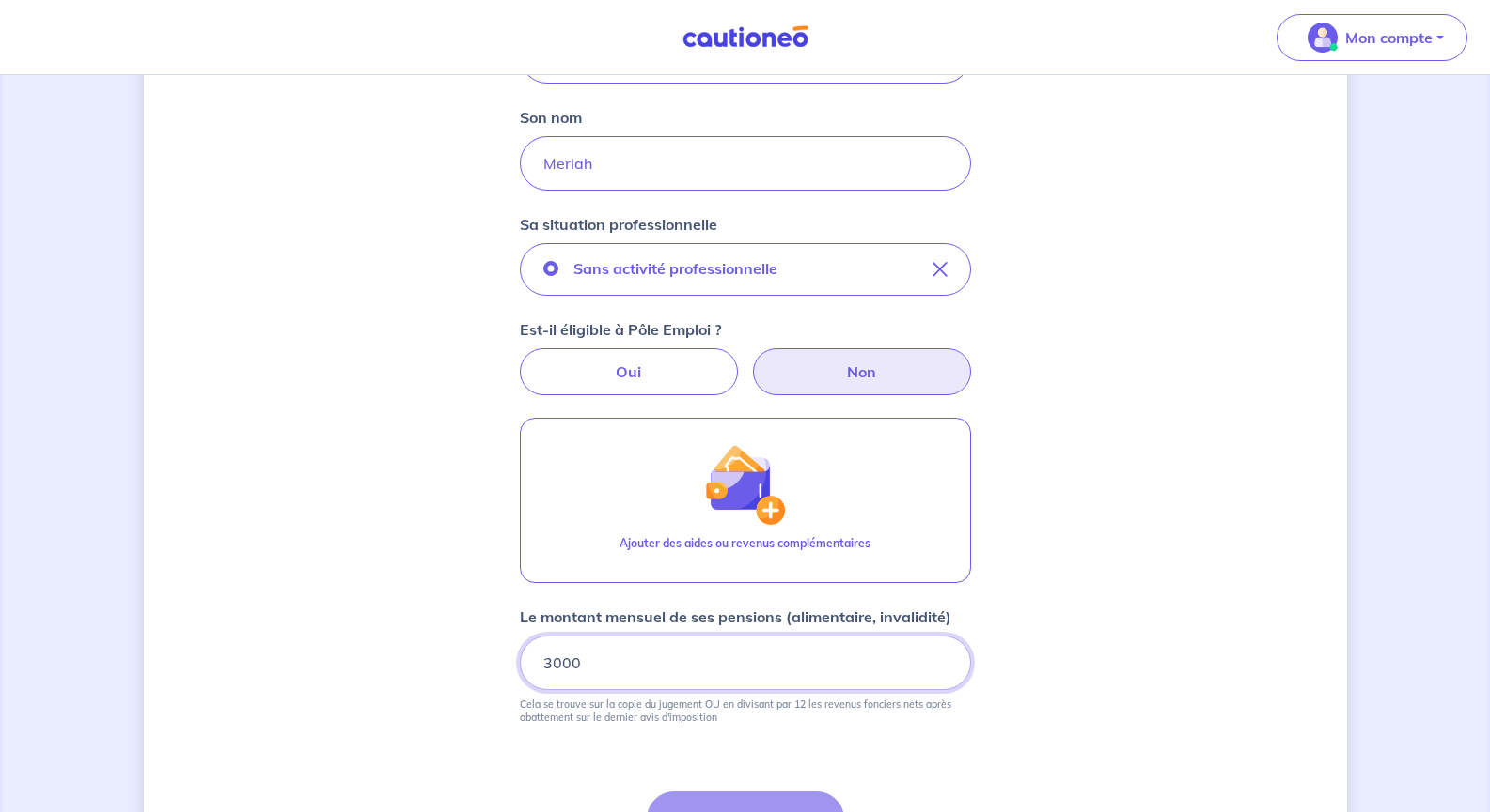
scroll to position [509, 0]
drag, startPoint x: 1034, startPoint y: 527, endPoint x: 974, endPoint y: 621, distance: 111.5
drag, startPoint x: 974, startPoint y: 621, endPoint x: 714, endPoint y: 653, distance: 262.0
click at [714, 653] on input "3000" at bounding box center [745, 662] width 451 height 55
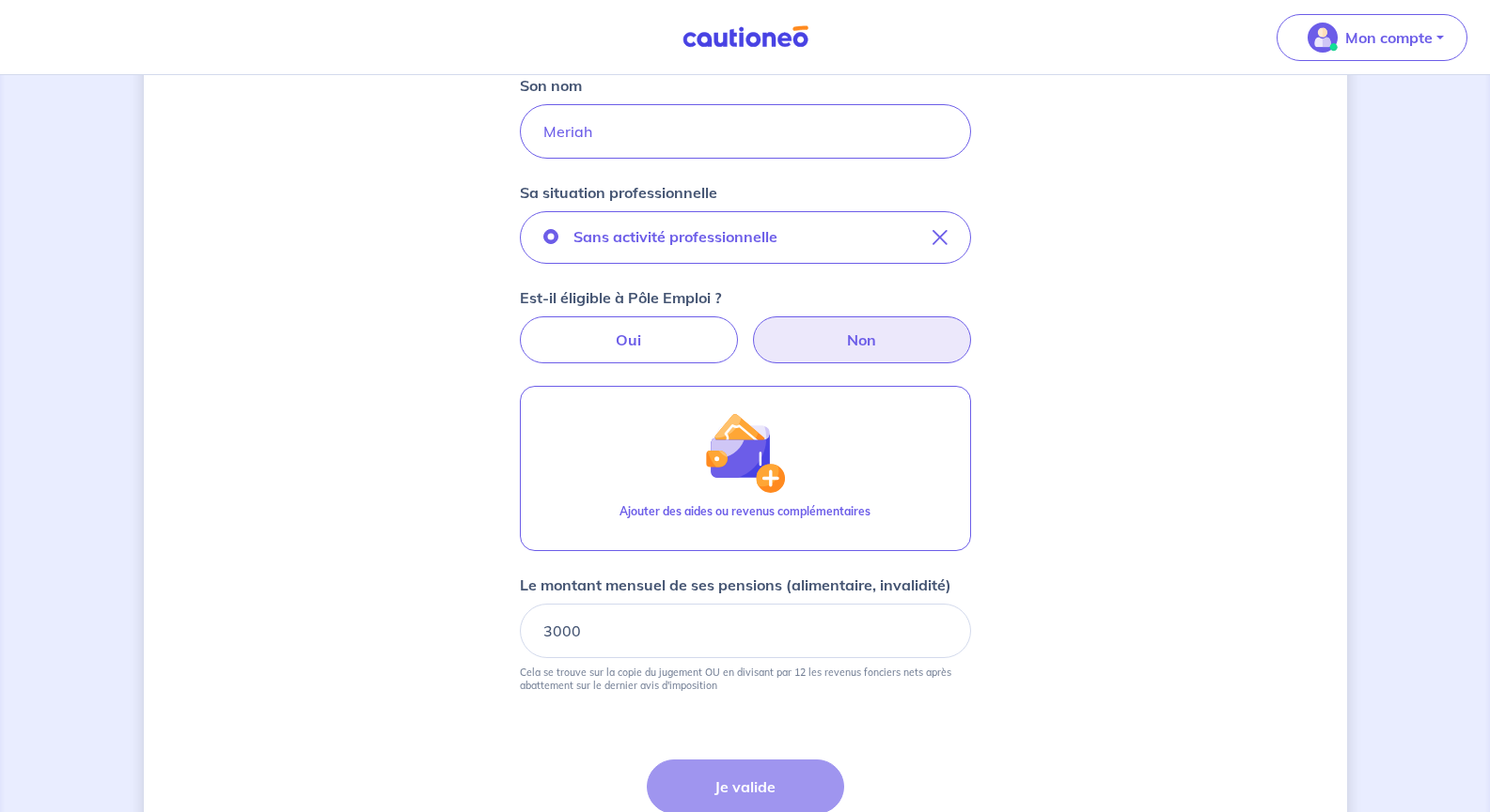
scroll to position [541, 0]
drag, startPoint x: 600, startPoint y: 625, endPoint x: 520, endPoint y: 624, distance: 80.0
click at [520, 624] on input "3000" at bounding box center [745, 630] width 451 height 55
type input "2300"
click at [1152, 594] on div "Concernant vos locataires 💡 Pour info : nous acceptons les personnes seules, le…" at bounding box center [745, 253] width 1203 height 1393
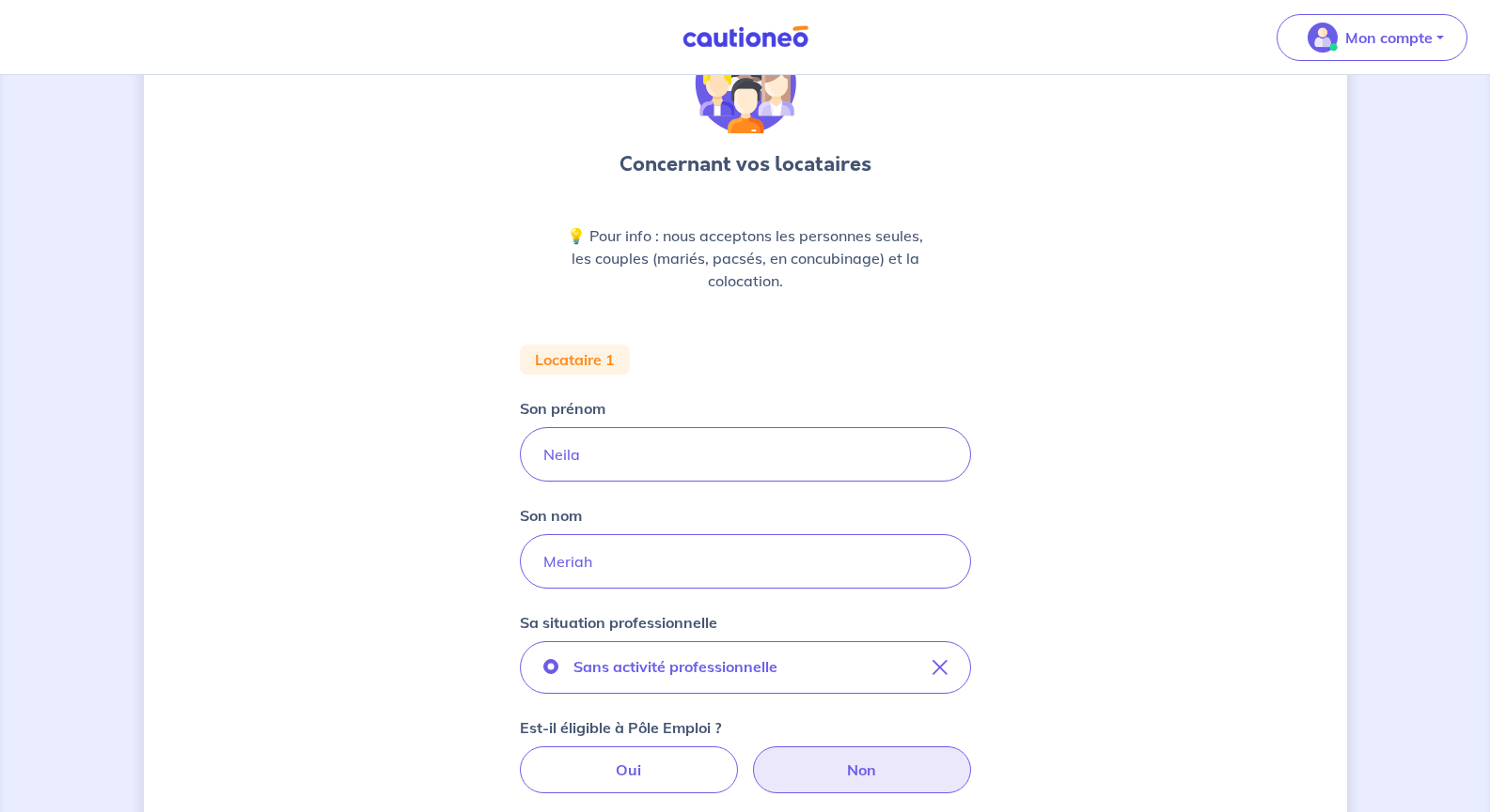
scroll to position [105, 0]
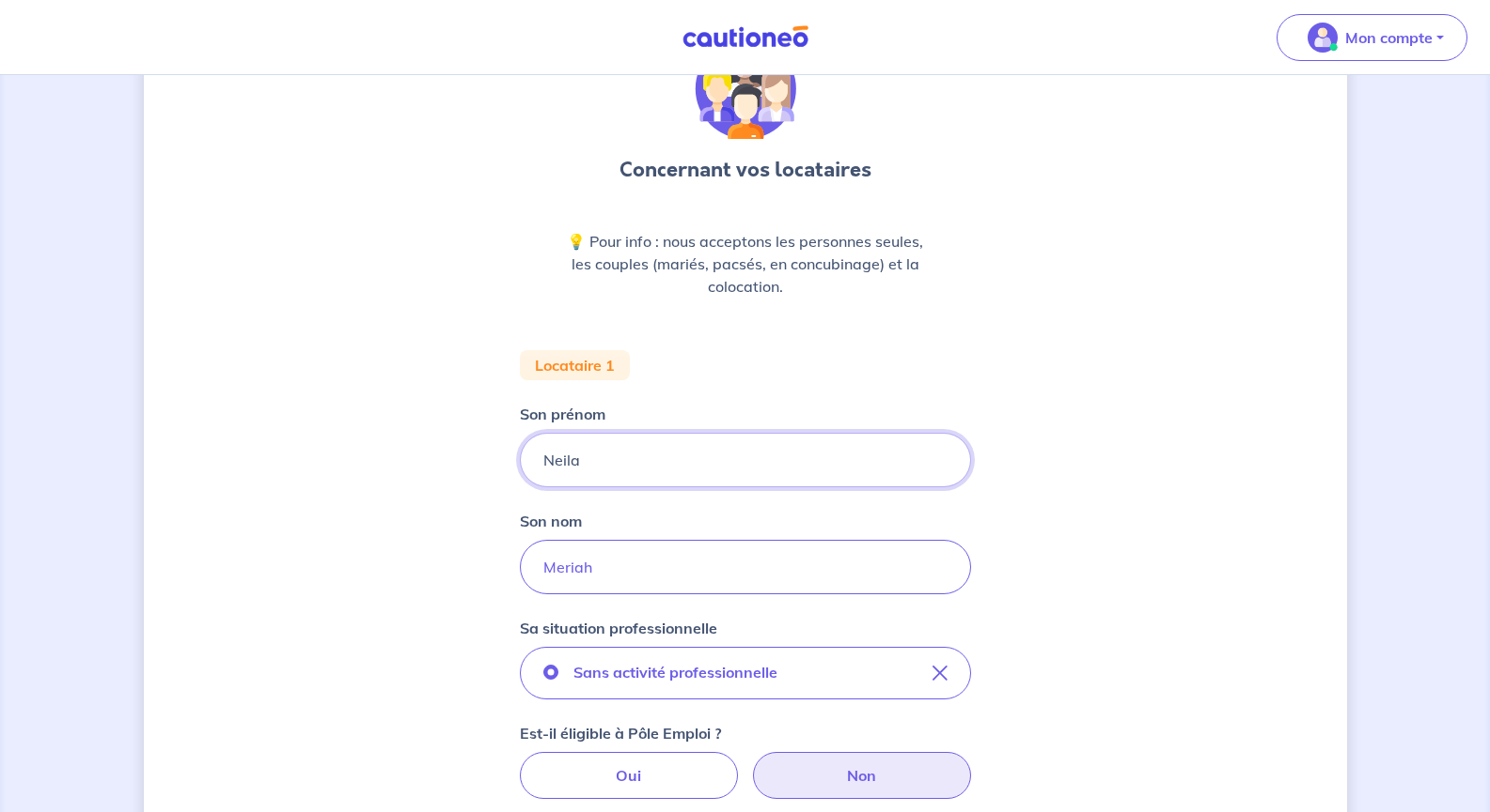
click at [724, 453] on input "Neila" at bounding box center [745, 460] width 451 height 55
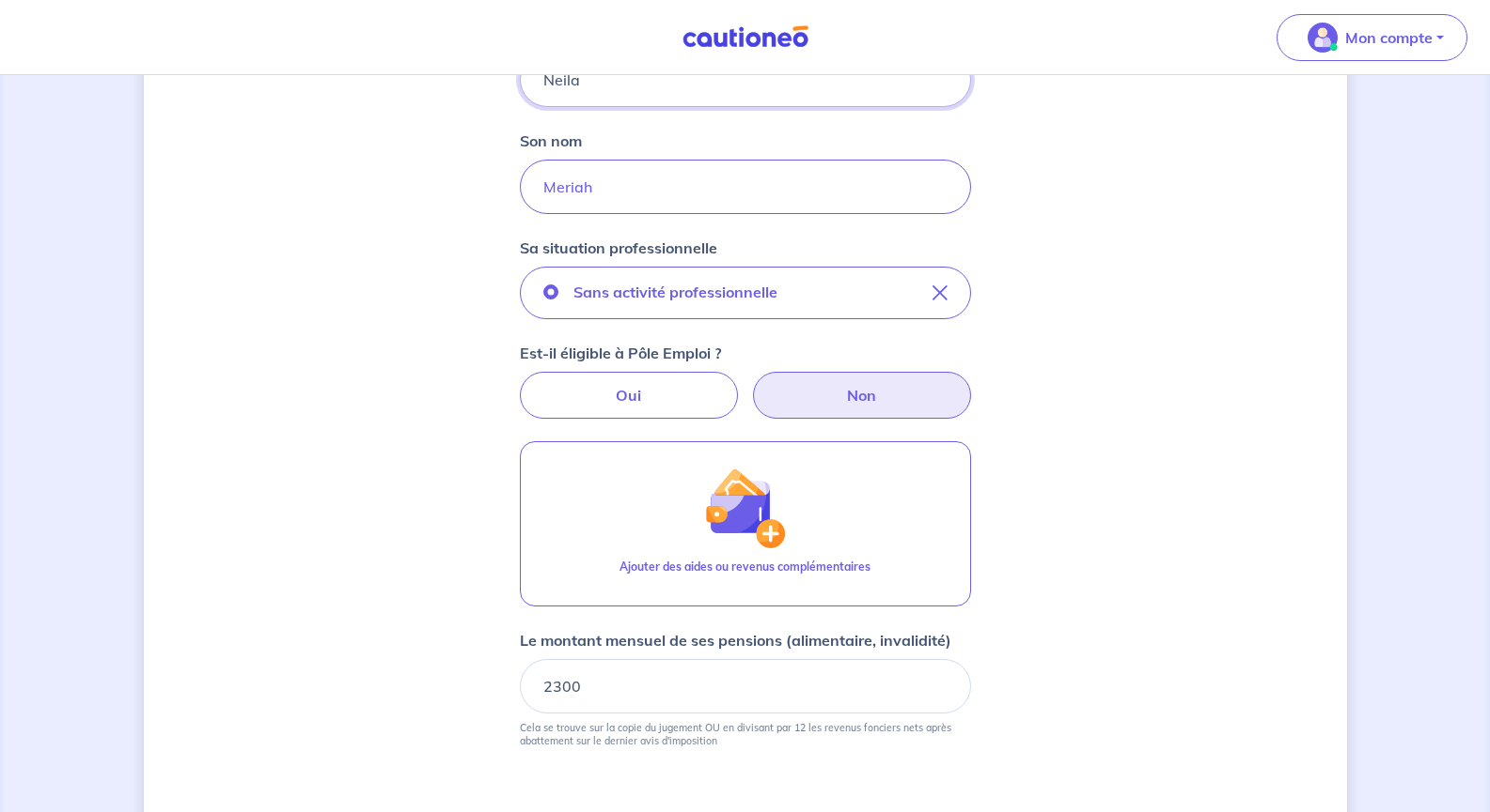
scroll to position [702, 0]
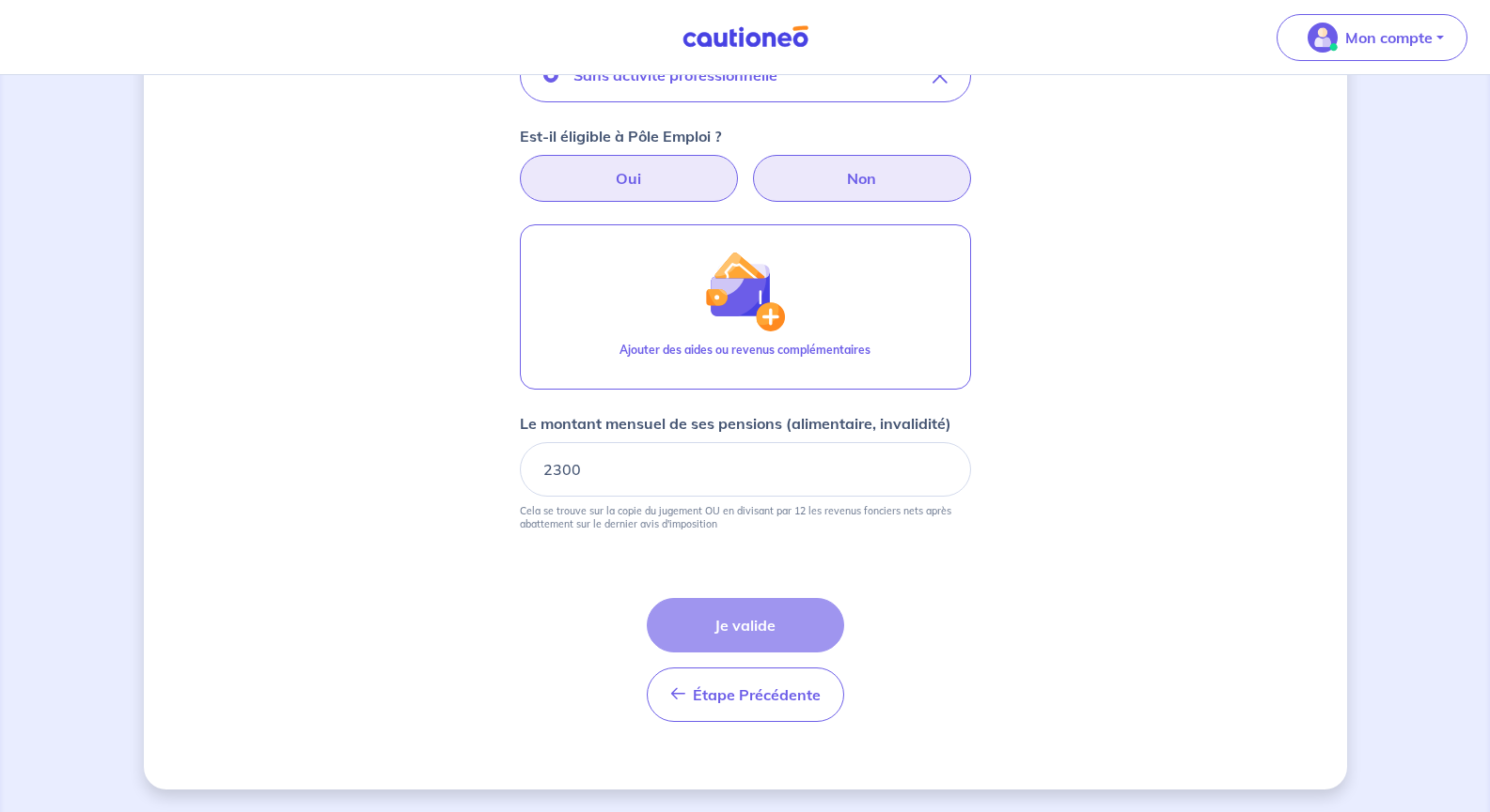
click at [699, 171] on label "Oui" at bounding box center [629, 179] width 218 height 47
click at [739, 167] on input "Oui" at bounding box center [745, 161] width 12 height 12
radio input "true"
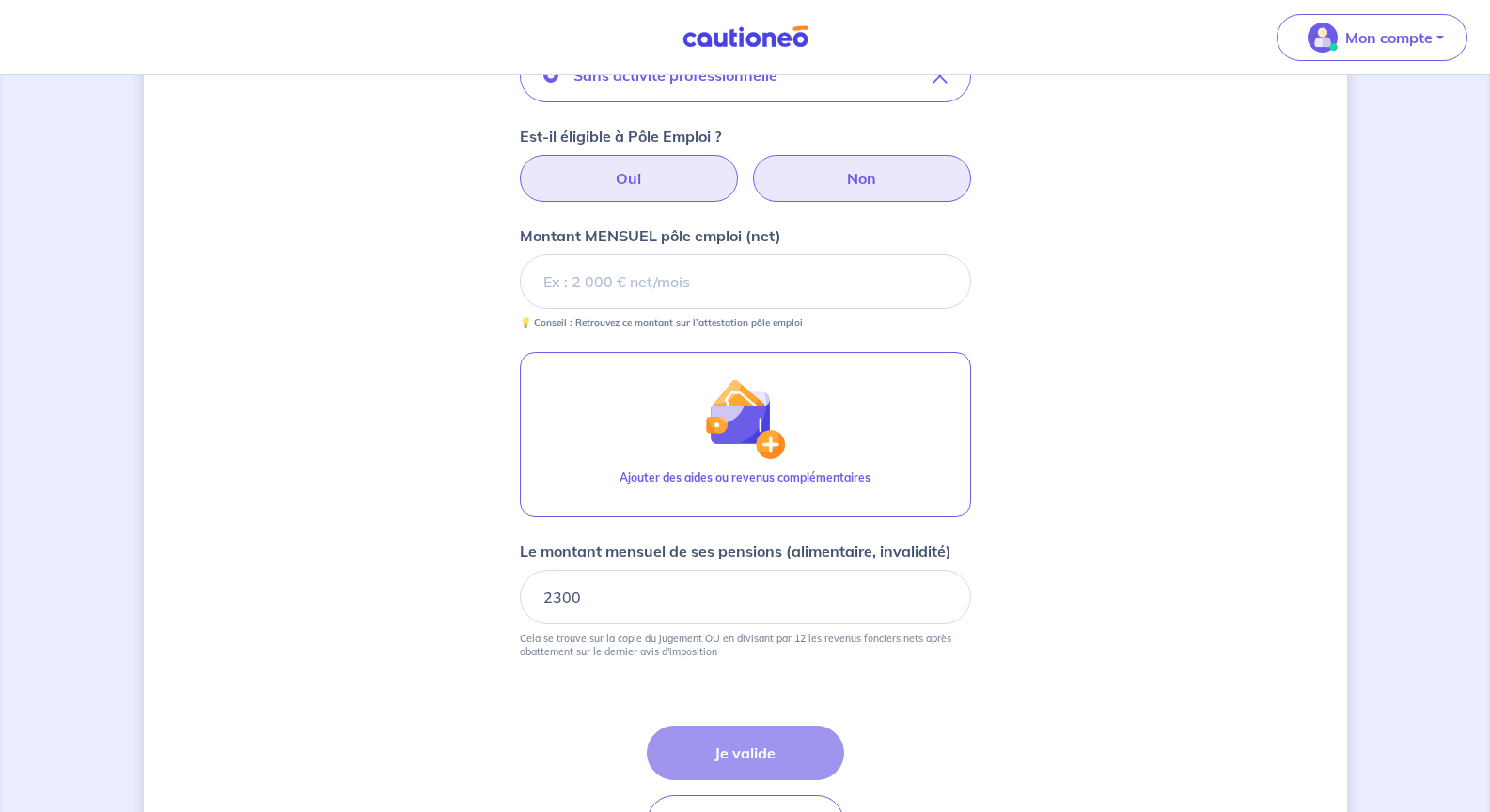
click at [858, 185] on label "Non" at bounding box center [861, 179] width 218 height 47
click at [751, 167] on input "Non" at bounding box center [745, 161] width 12 height 12
radio input "true"
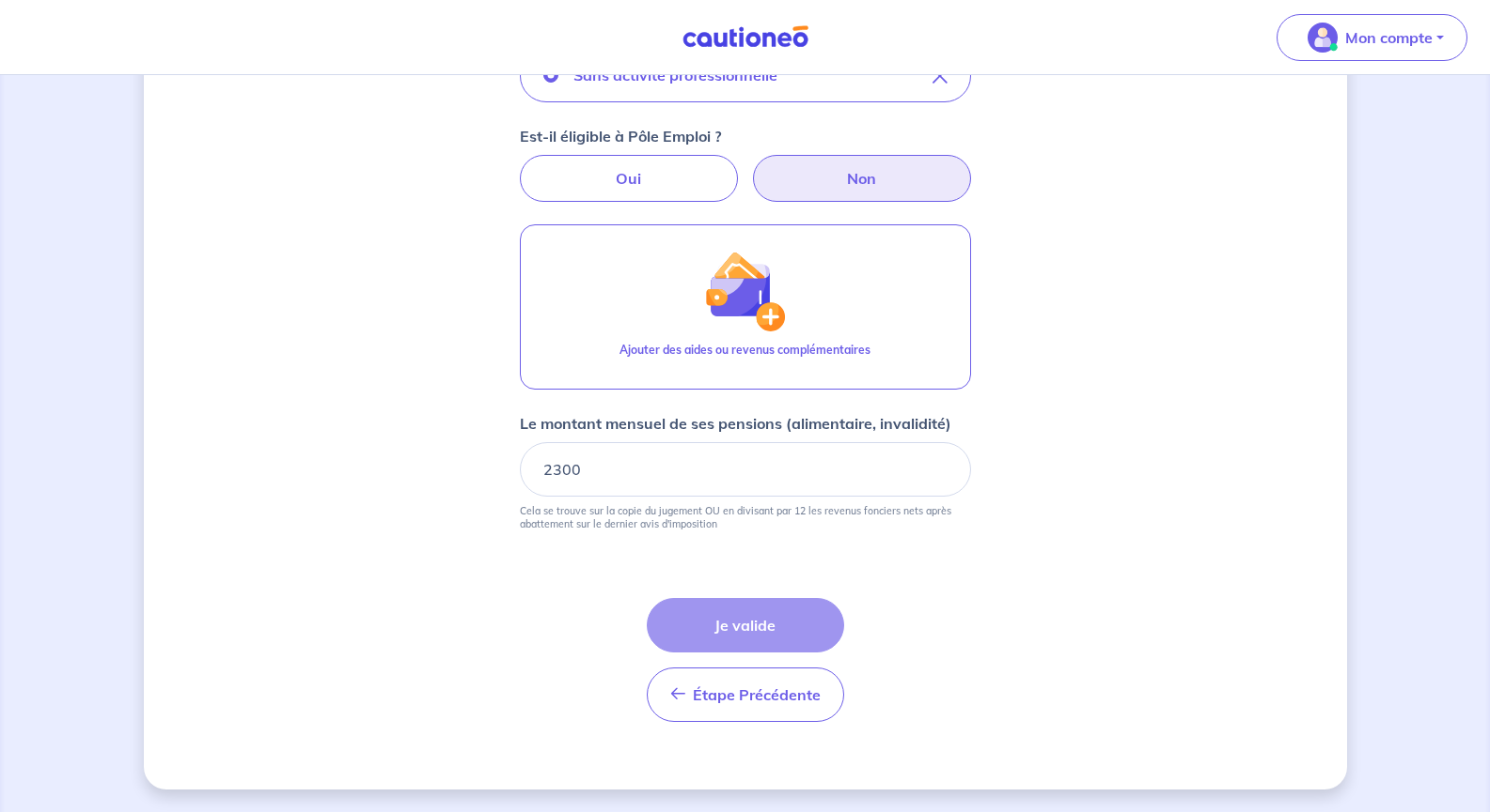
click at [780, 628] on div "Étape Précédente Précédent Je valide Je valide" at bounding box center [745, 660] width 197 height 124
click at [732, 692] on span "Étape Précédente" at bounding box center [756, 695] width 128 height 19
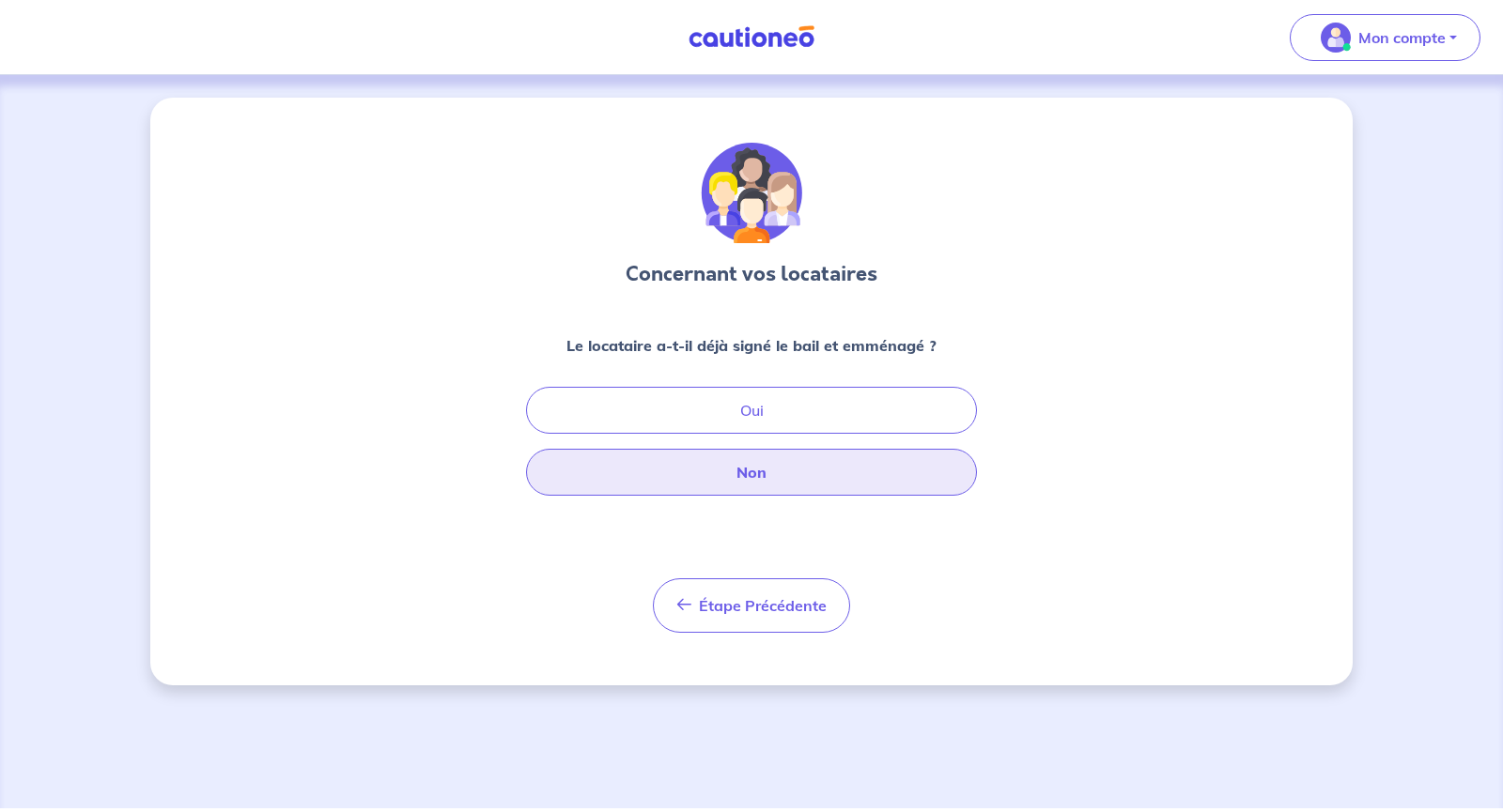
click at [792, 465] on button "Non" at bounding box center [751, 472] width 451 height 47
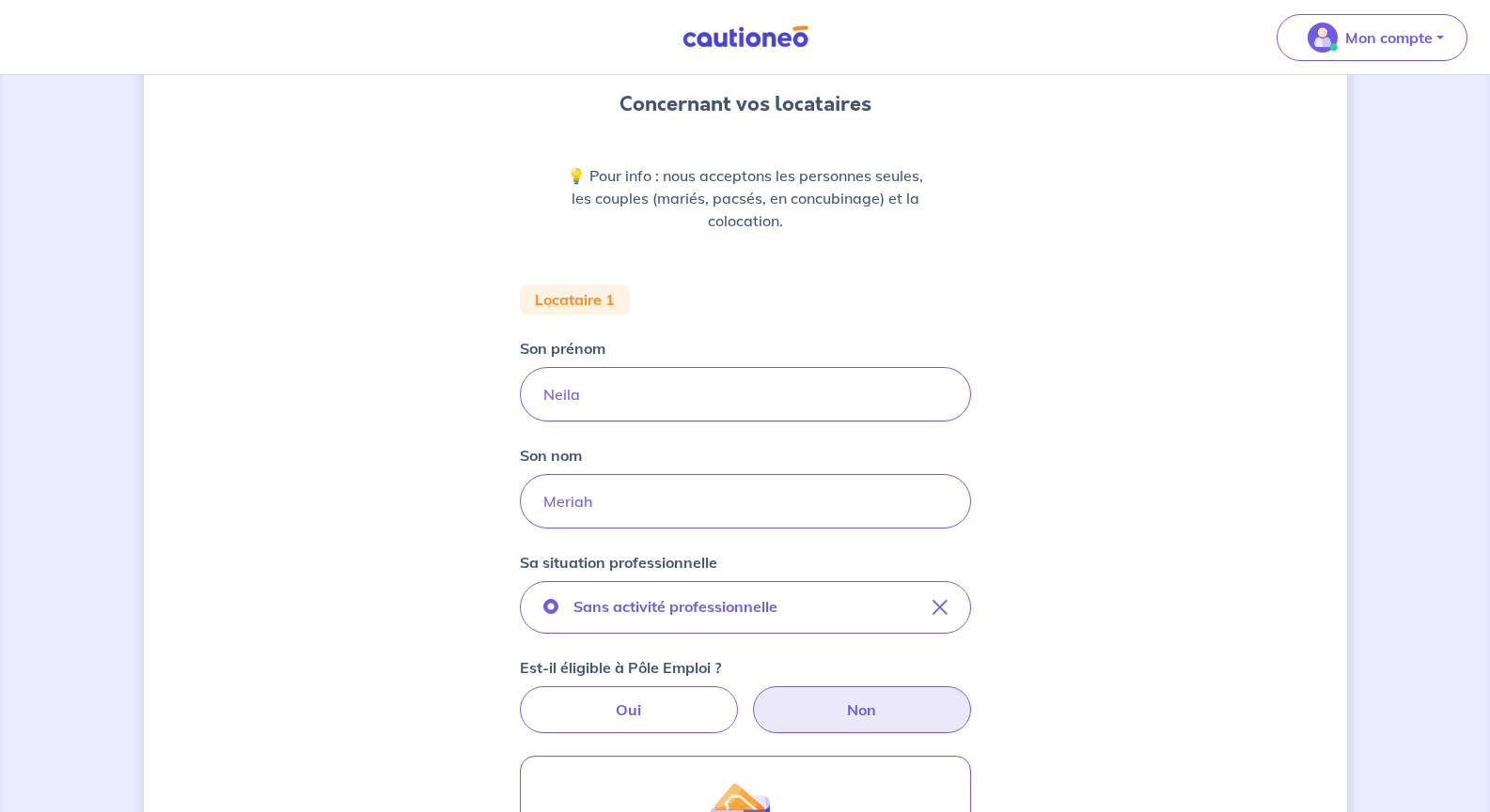
scroll to position [166, 0]
